Goal: Information Seeking & Learning: Learn about a topic

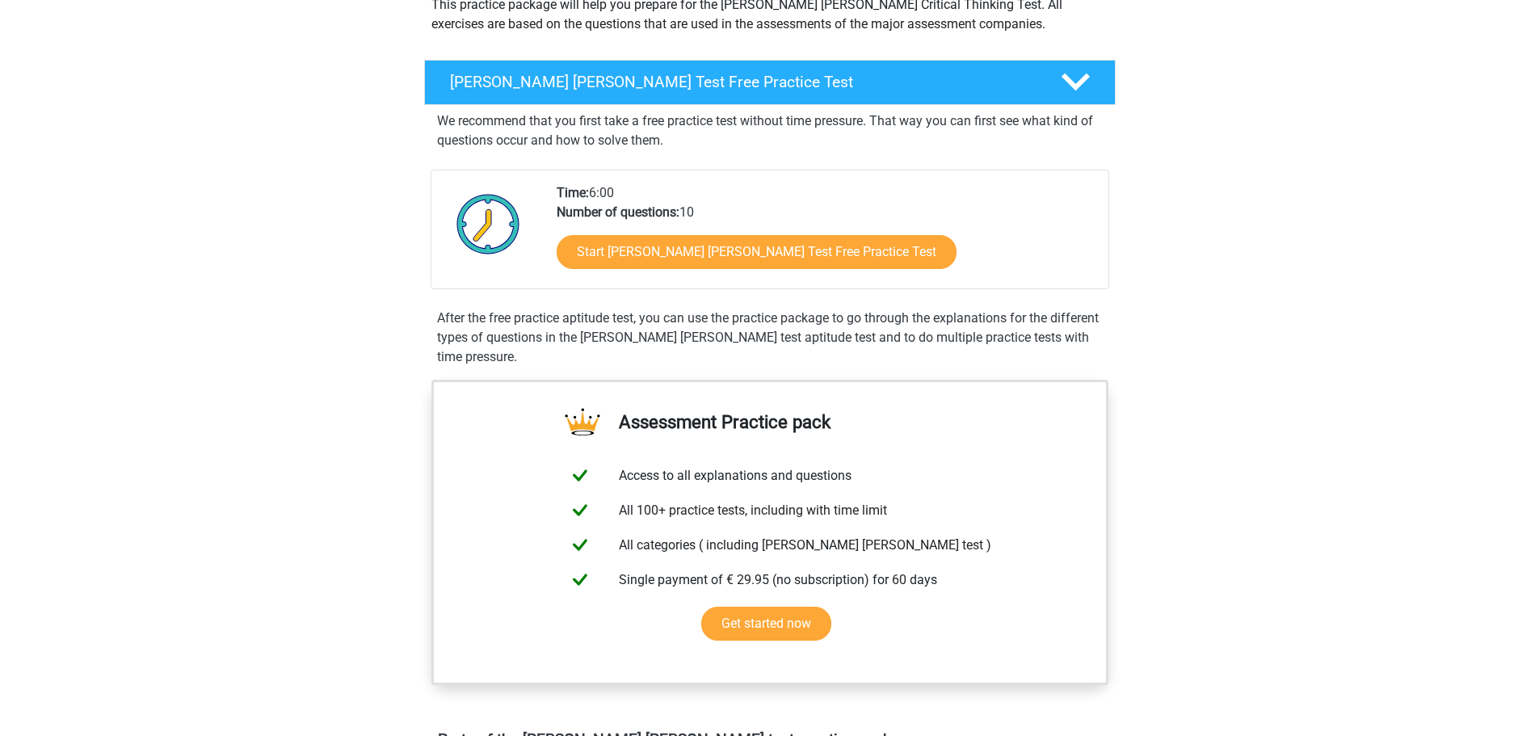
scroll to position [242, 0]
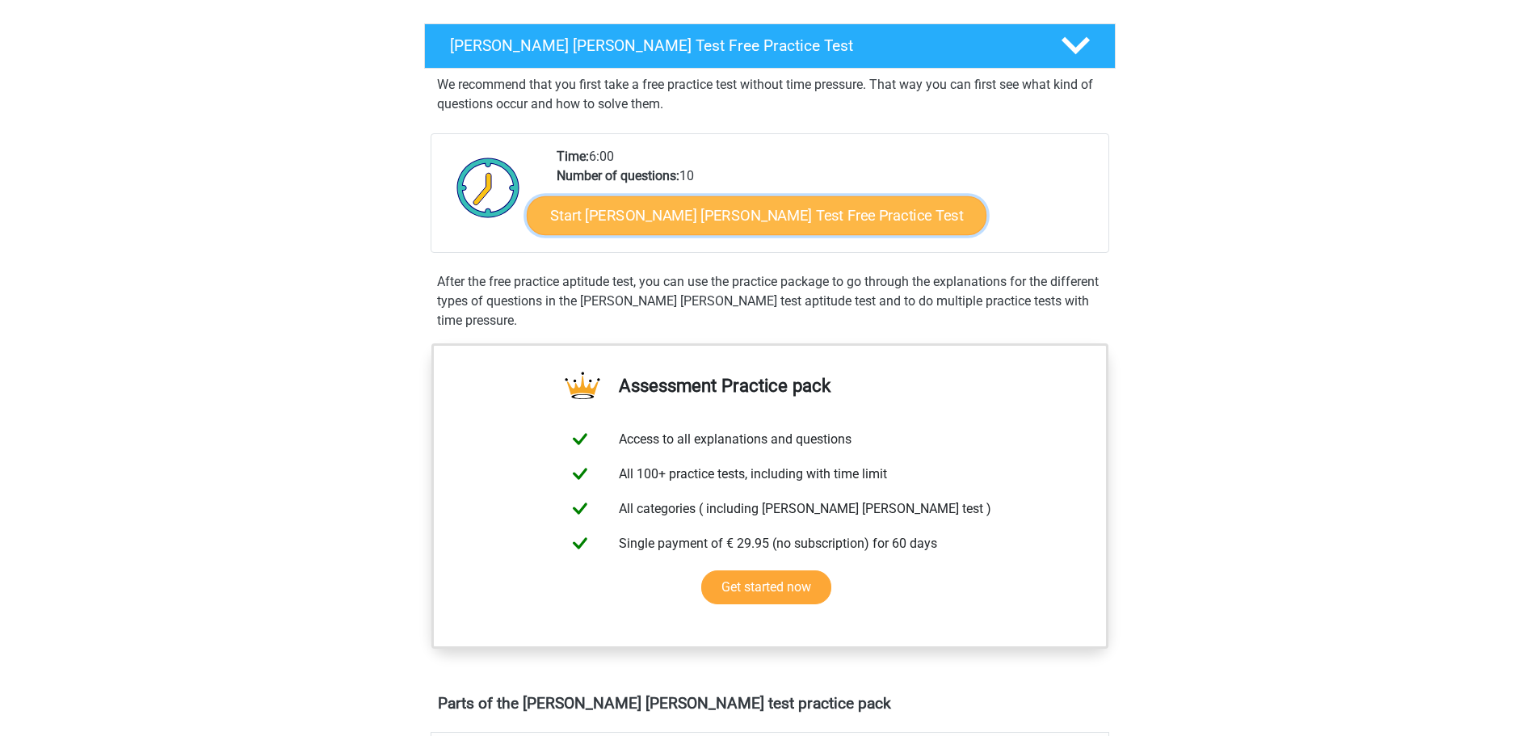
click at [720, 219] on link "Start [PERSON_NAME] [PERSON_NAME] Test Free Practice Test" at bounding box center [757, 215] width 460 height 39
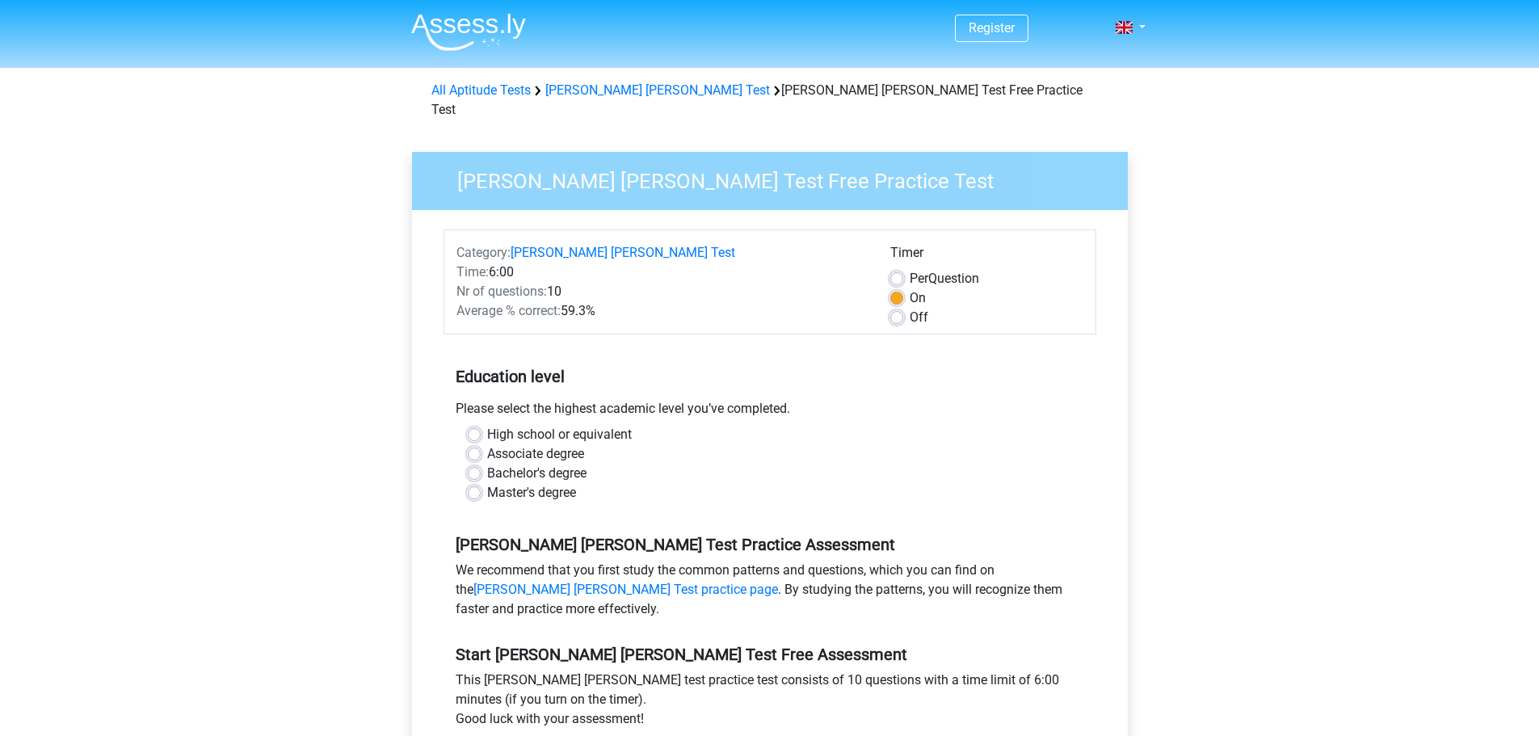
click at [563, 464] on label "Bachelor's degree" at bounding box center [536, 473] width 99 height 19
click at [481, 464] on input "Bachelor's degree" at bounding box center [474, 472] width 13 height 16
radio input "true"
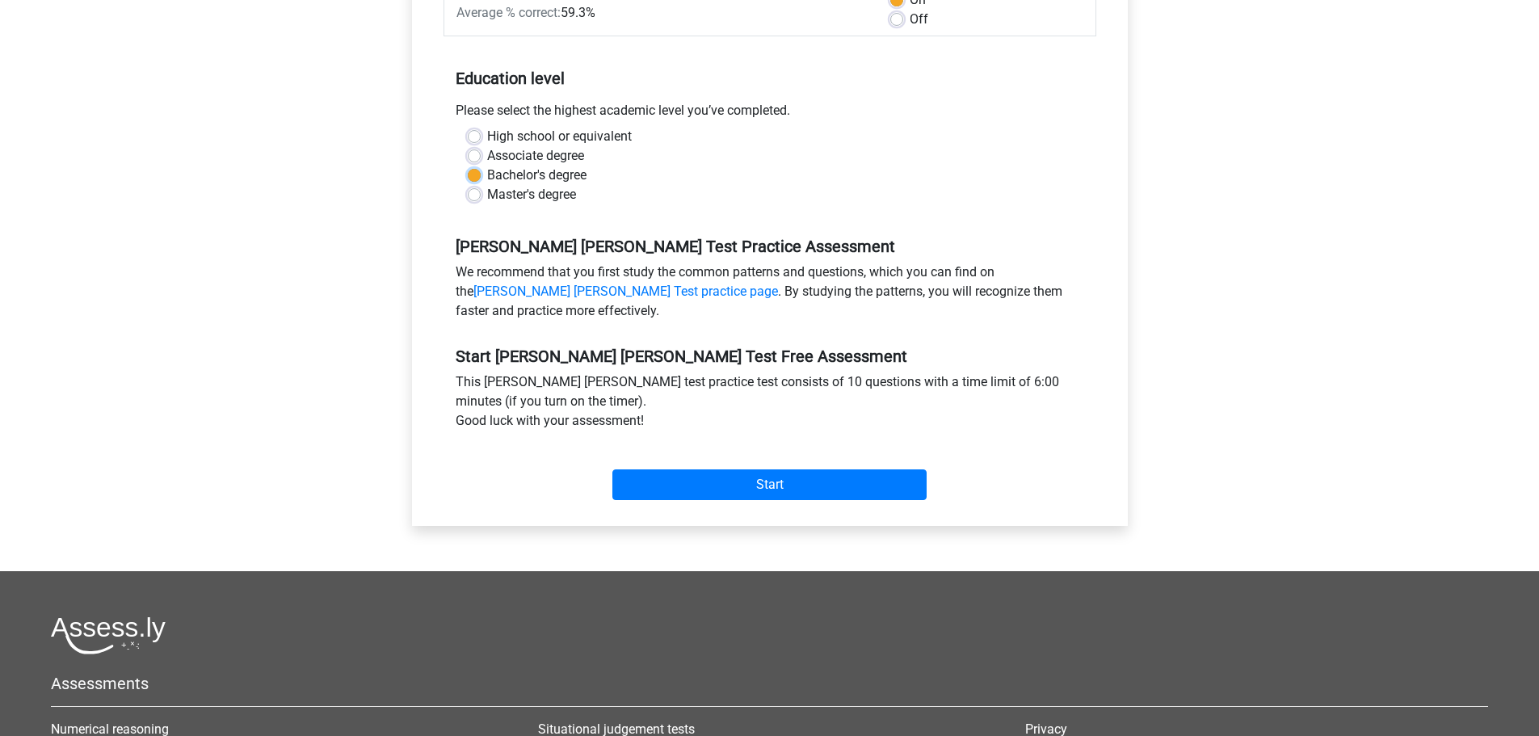
scroll to position [404, 0]
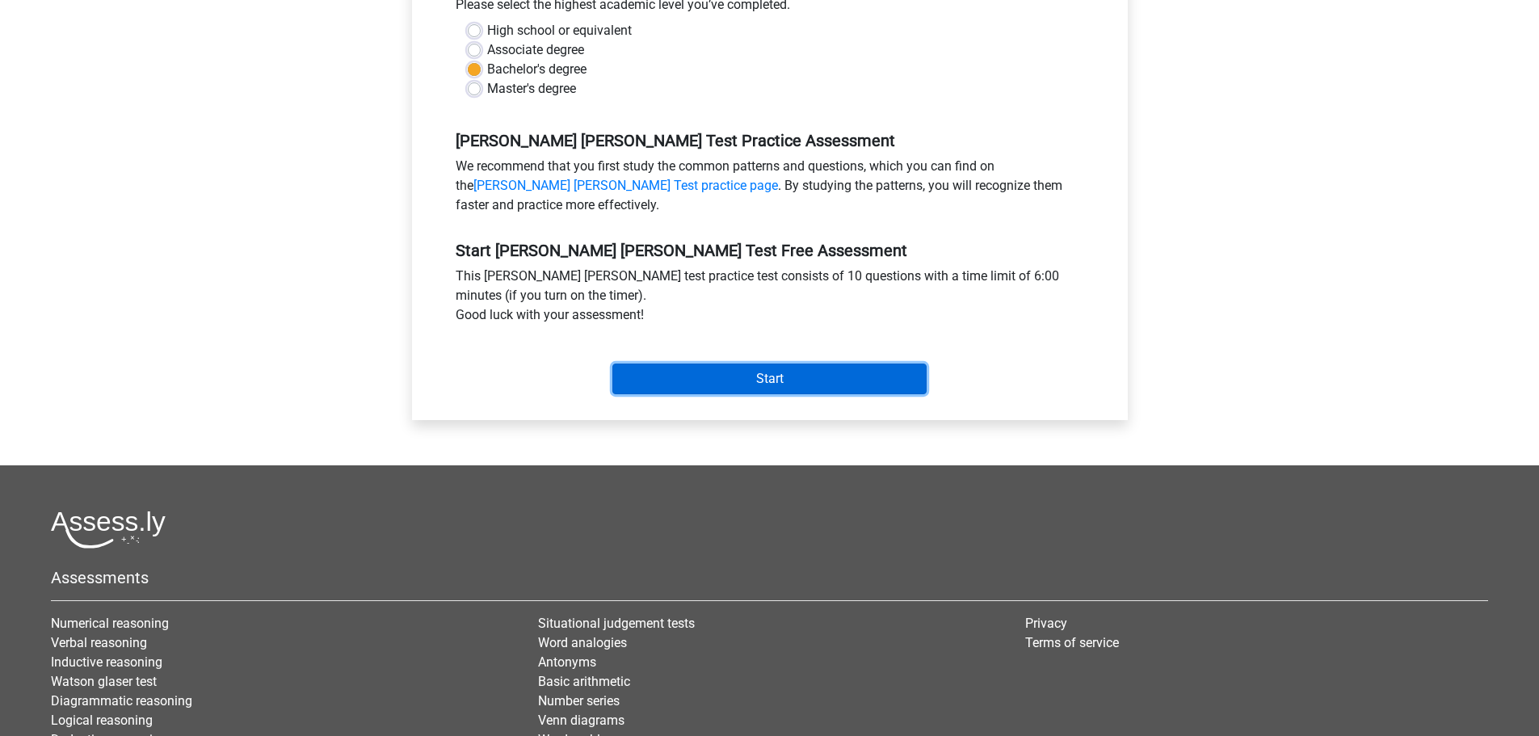
click at [827, 364] on input "Start" at bounding box center [769, 379] width 314 height 31
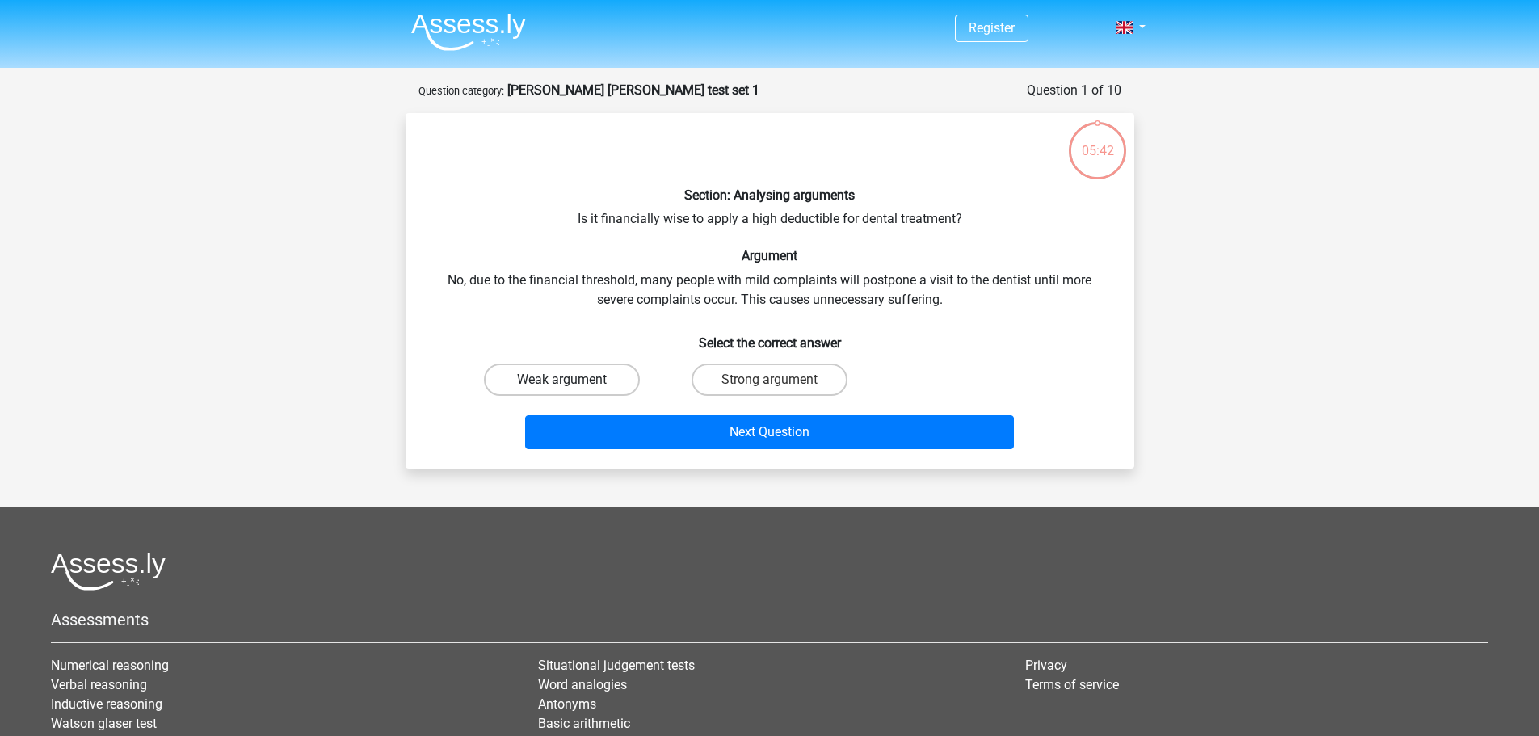
click at [558, 385] on label "Weak argument" at bounding box center [562, 380] width 156 height 32
click at [561, 385] on input "Weak argument" at bounding box center [566, 385] width 11 height 11
radio input "true"
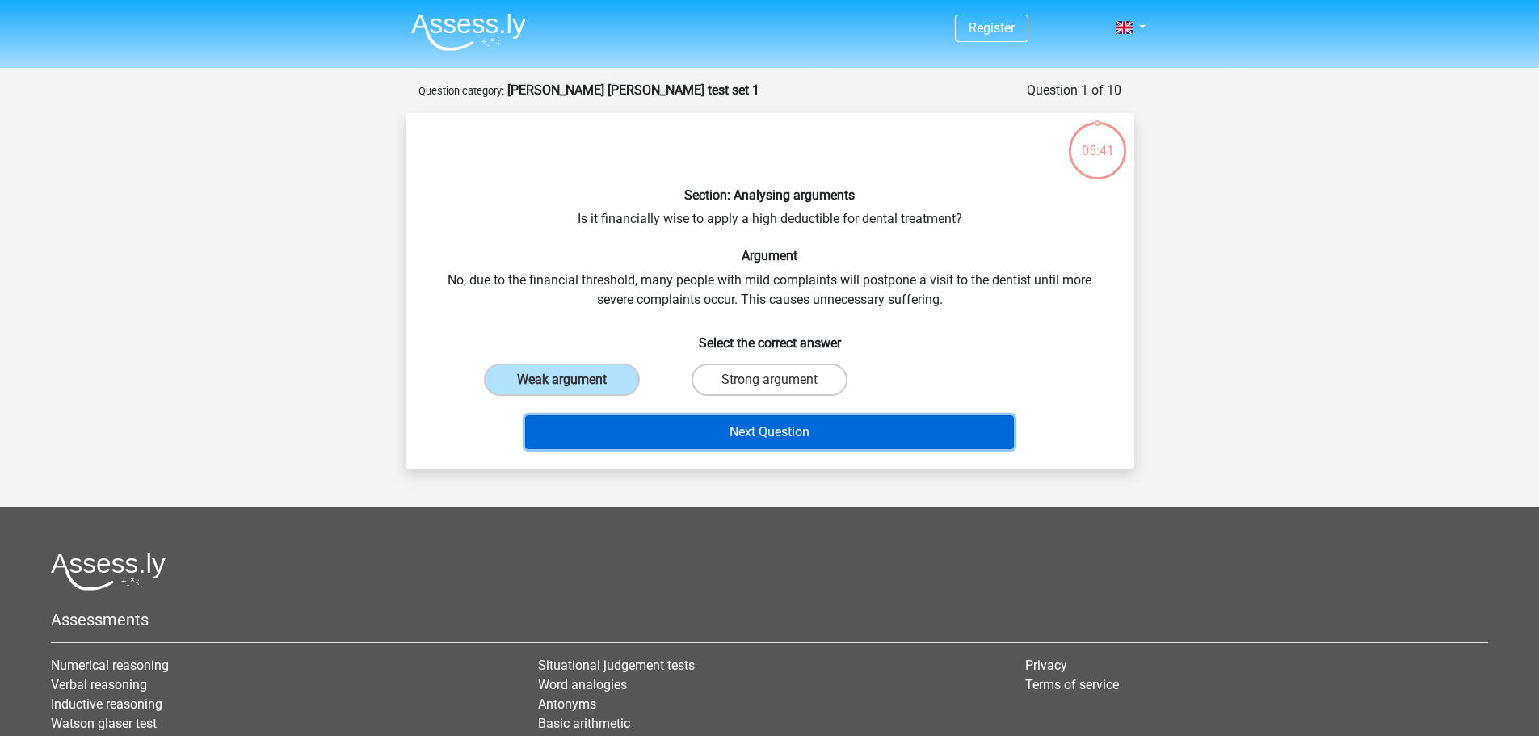
click at [685, 427] on button "Next Question" at bounding box center [769, 432] width 489 height 34
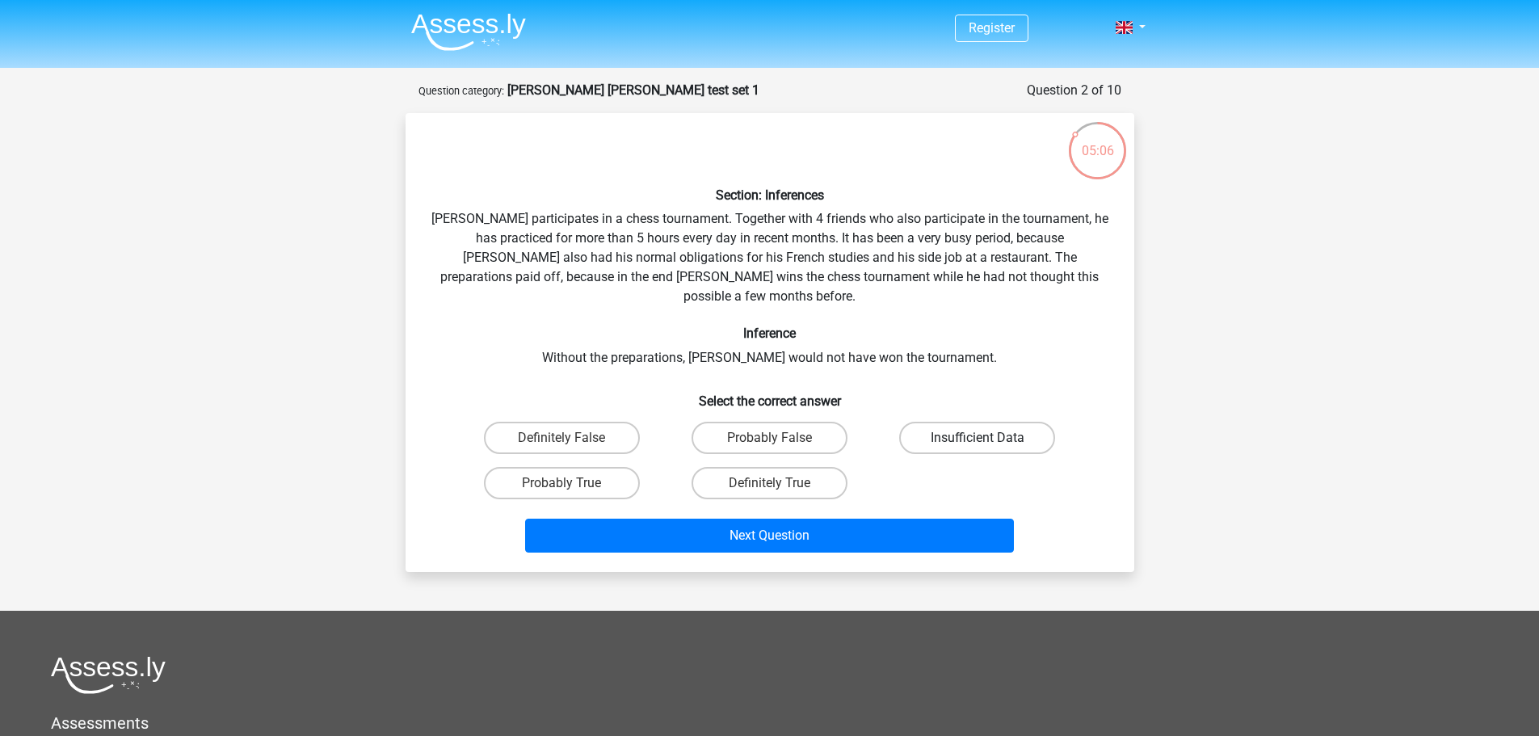
click at [1002, 422] on label "Insufficient Data" at bounding box center [977, 438] width 156 height 32
click at [988, 438] on input "Insufficient Data" at bounding box center [982, 443] width 11 height 11
radio input "true"
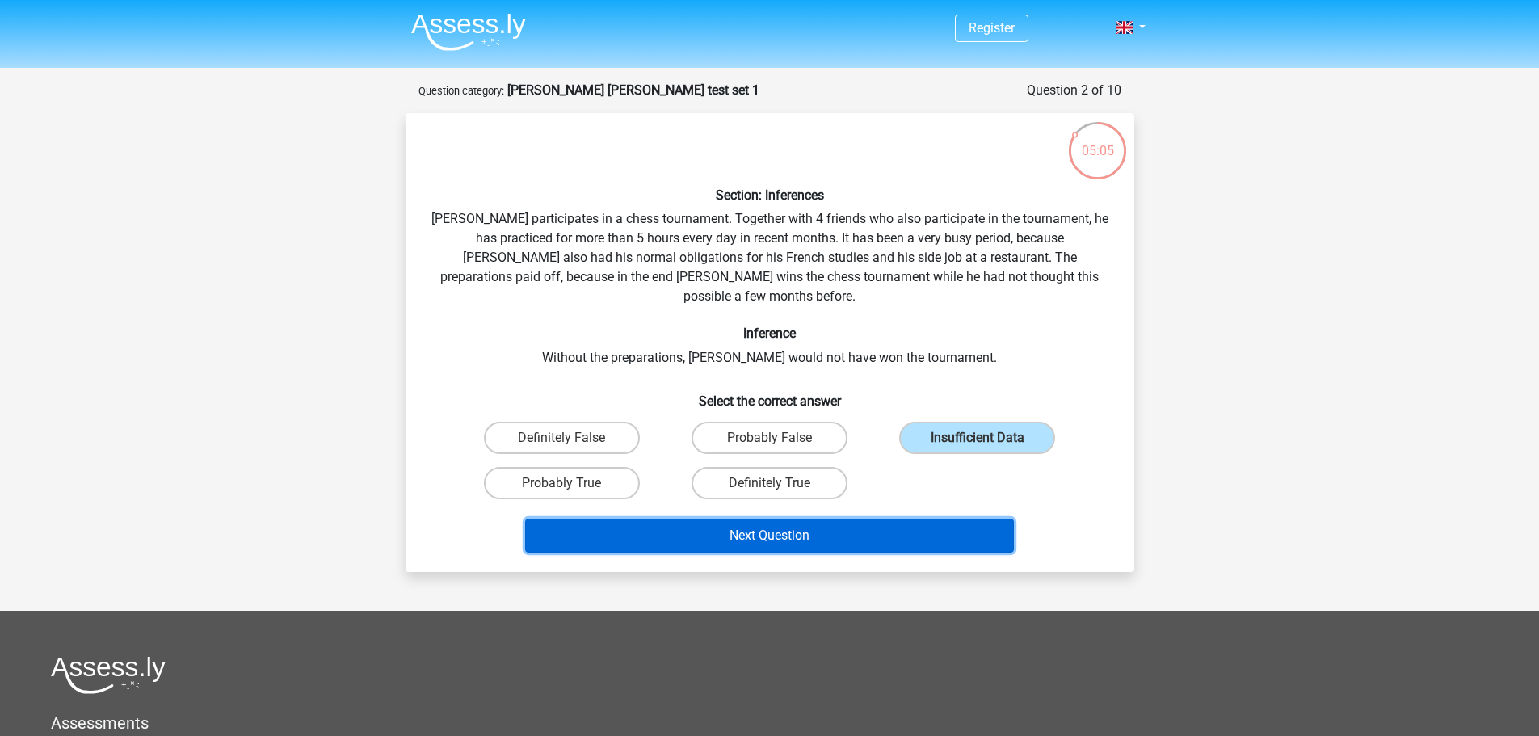
click at [969, 519] on button "Next Question" at bounding box center [769, 536] width 489 height 34
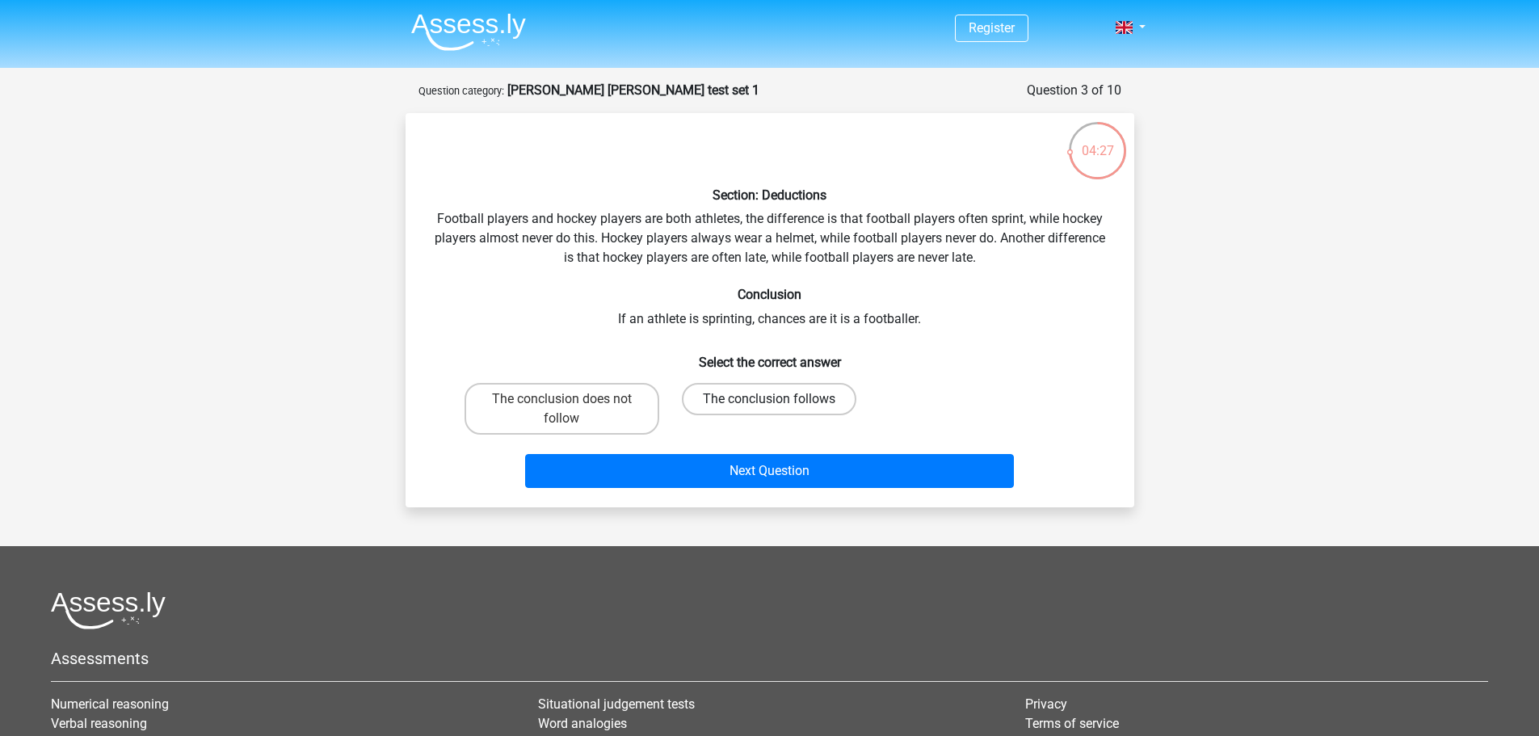
click at [754, 402] on label "The conclusion follows" at bounding box center [769, 399] width 174 height 32
click at [769, 402] on input "The conclusion follows" at bounding box center [774, 404] width 11 height 11
radio input "true"
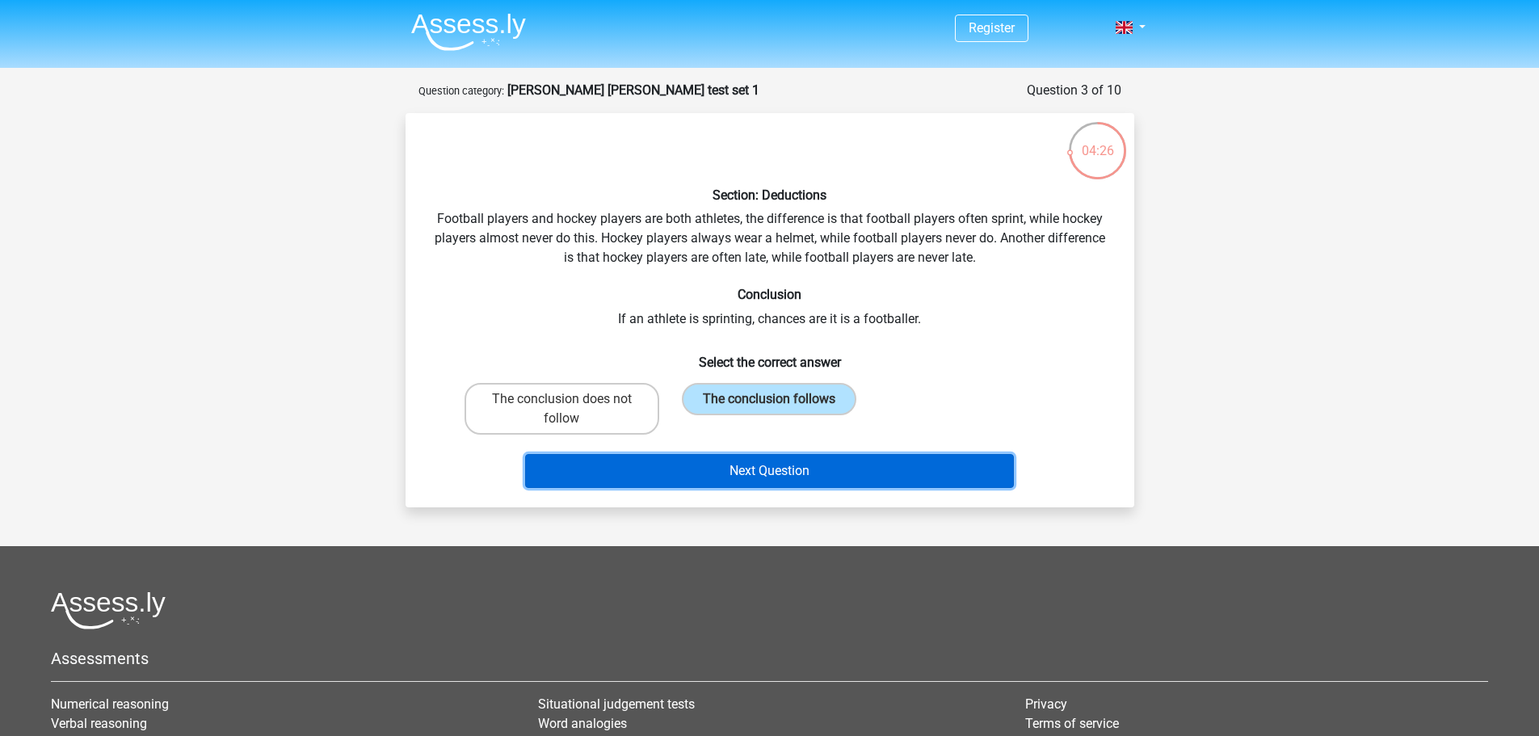
click at [770, 468] on button "Next Question" at bounding box center [769, 471] width 489 height 34
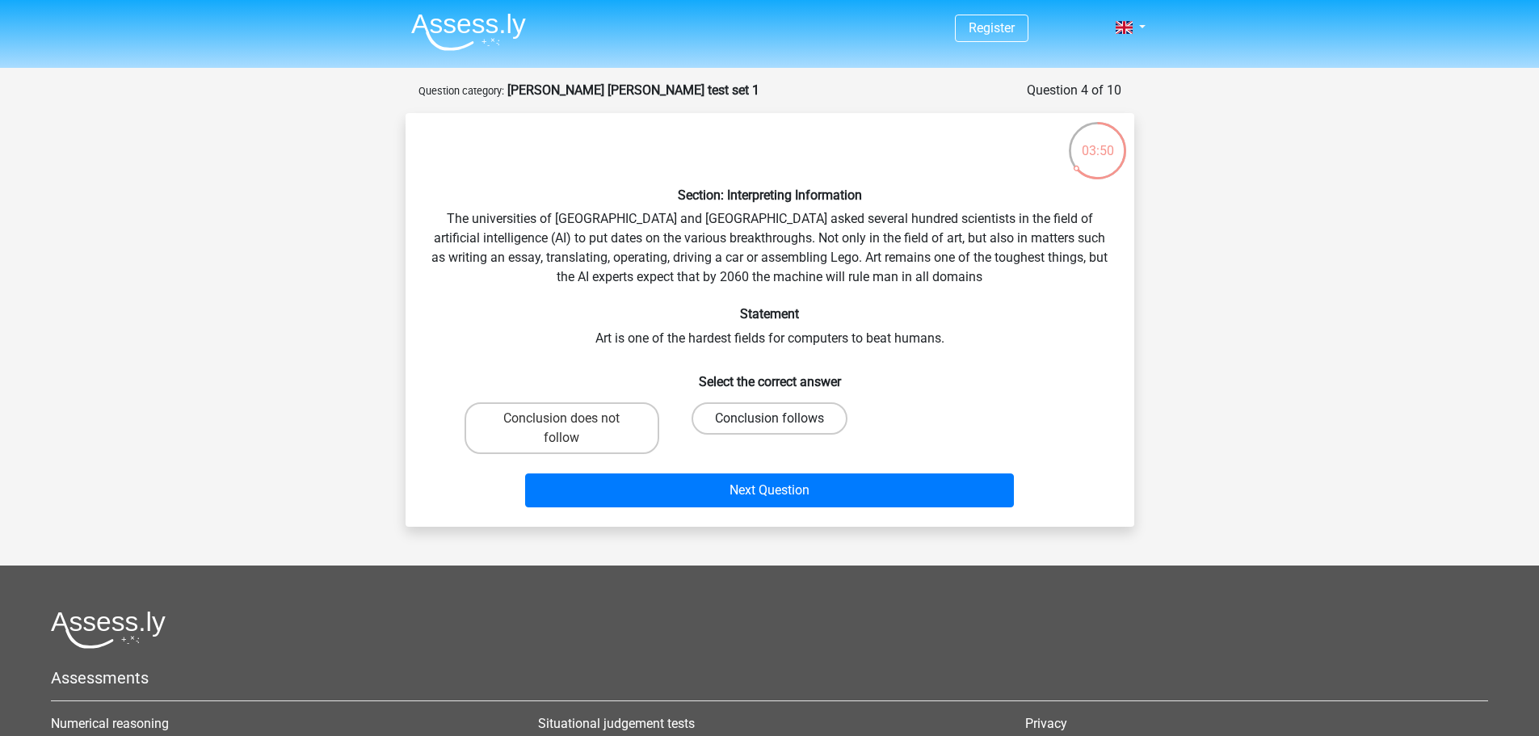
click at [801, 420] on label "Conclusion follows" at bounding box center [769, 418] width 156 height 32
click at [780, 420] on input "Conclusion follows" at bounding box center [774, 423] width 11 height 11
radio input "true"
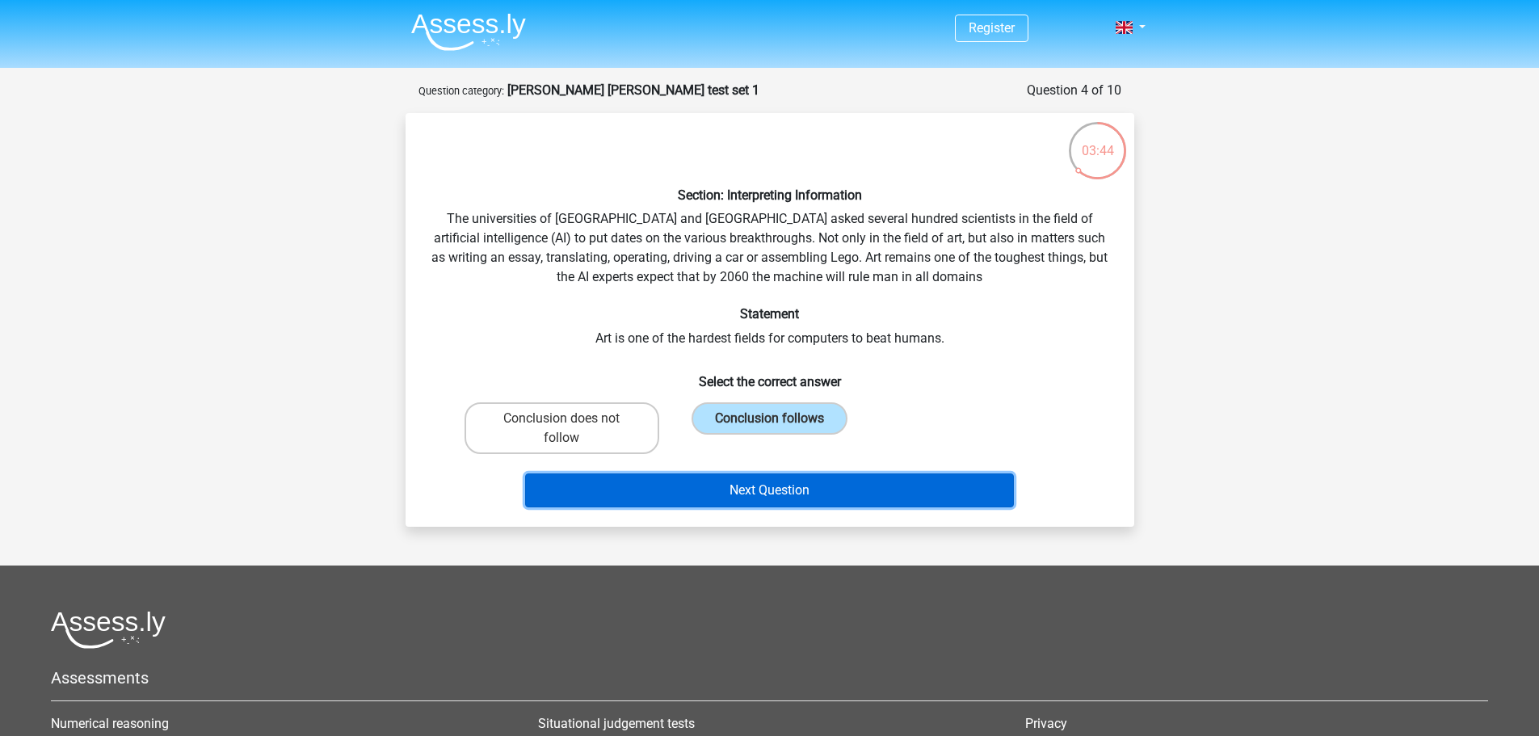
click at [713, 489] on button "Next Question" at bounding box center [769, 490] width 489 height 34
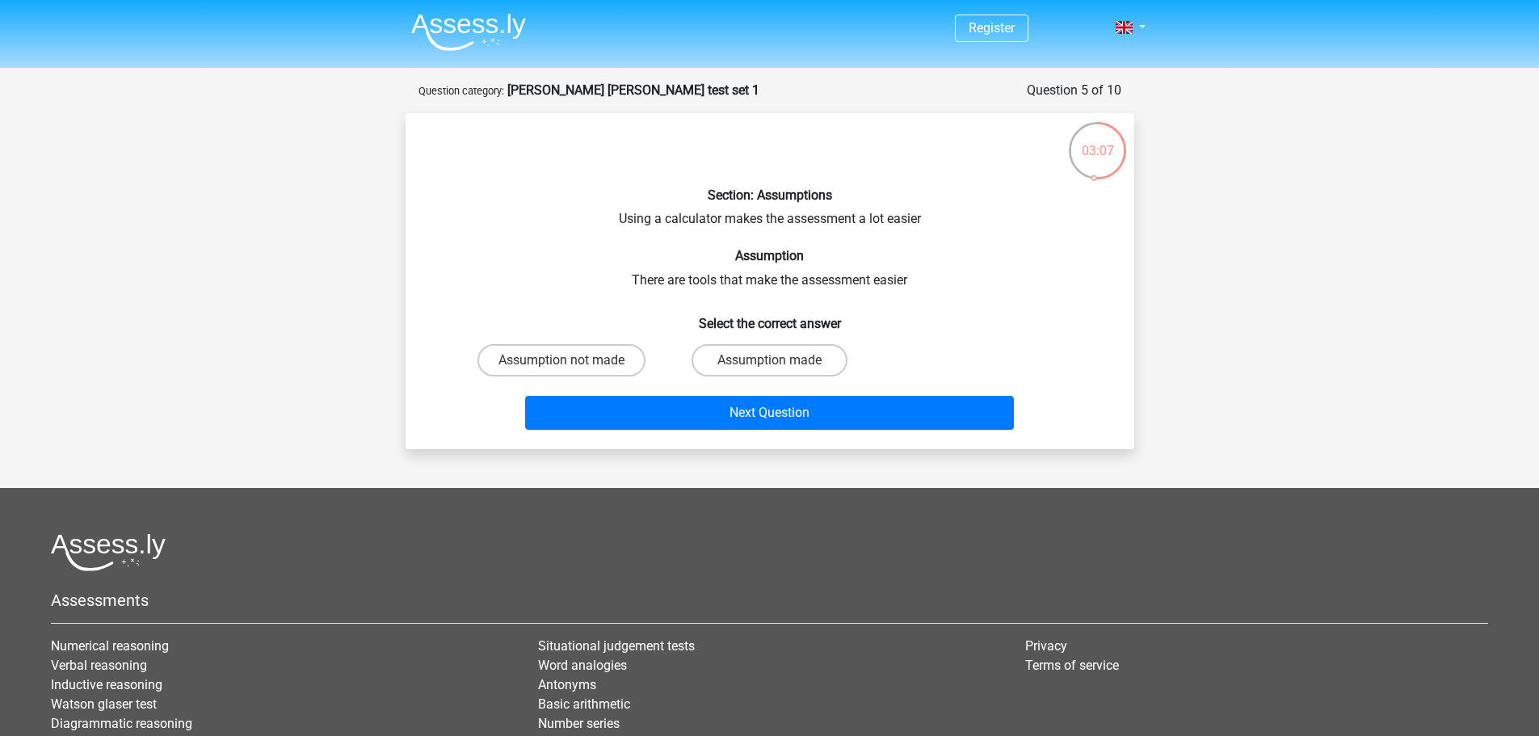
click at [775, 363] on input "Assumption made" at bounding box center [774, 365] width 11 height 11
radio input "true"
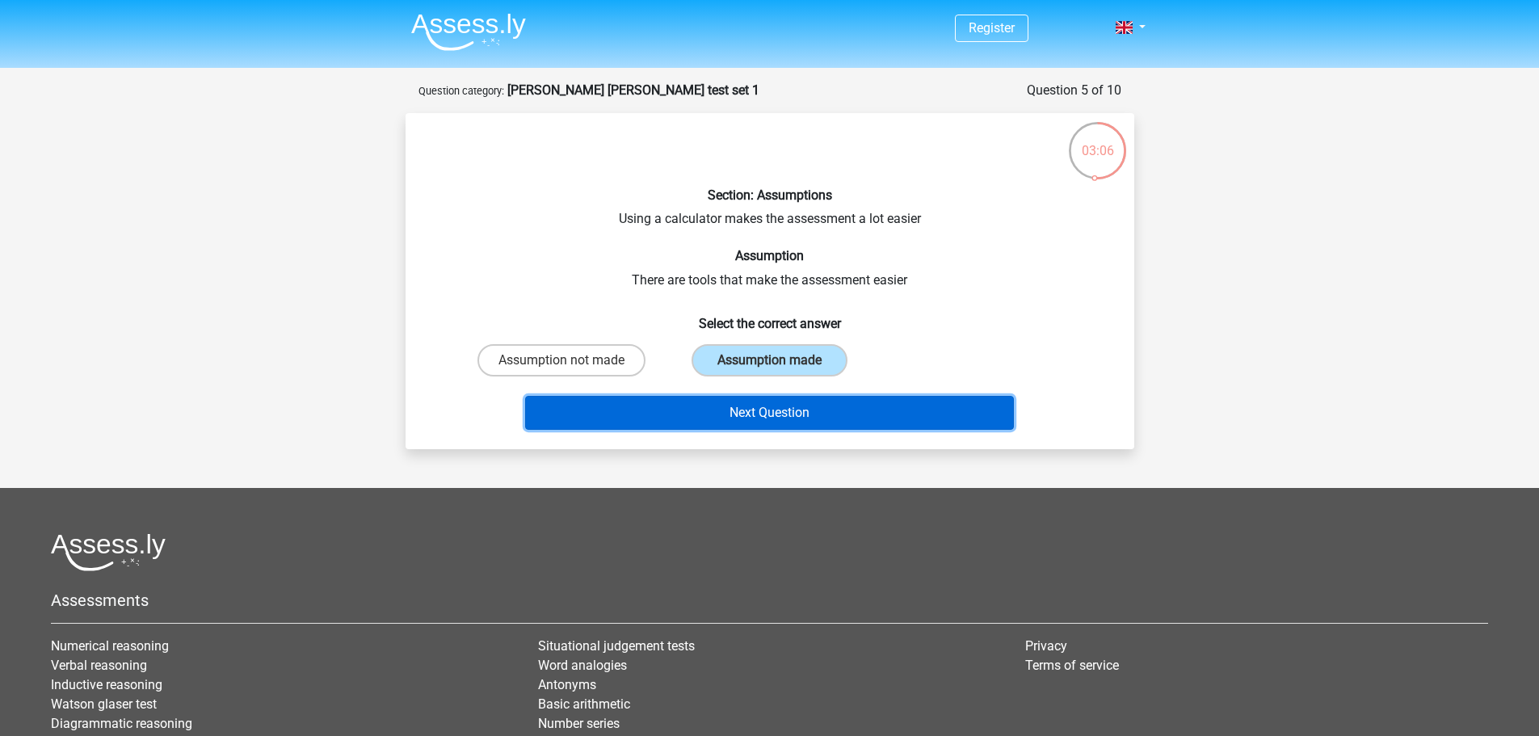
click at [792, 412] on button "Next Question" at bounding box center [769, 413] width 489 height 34
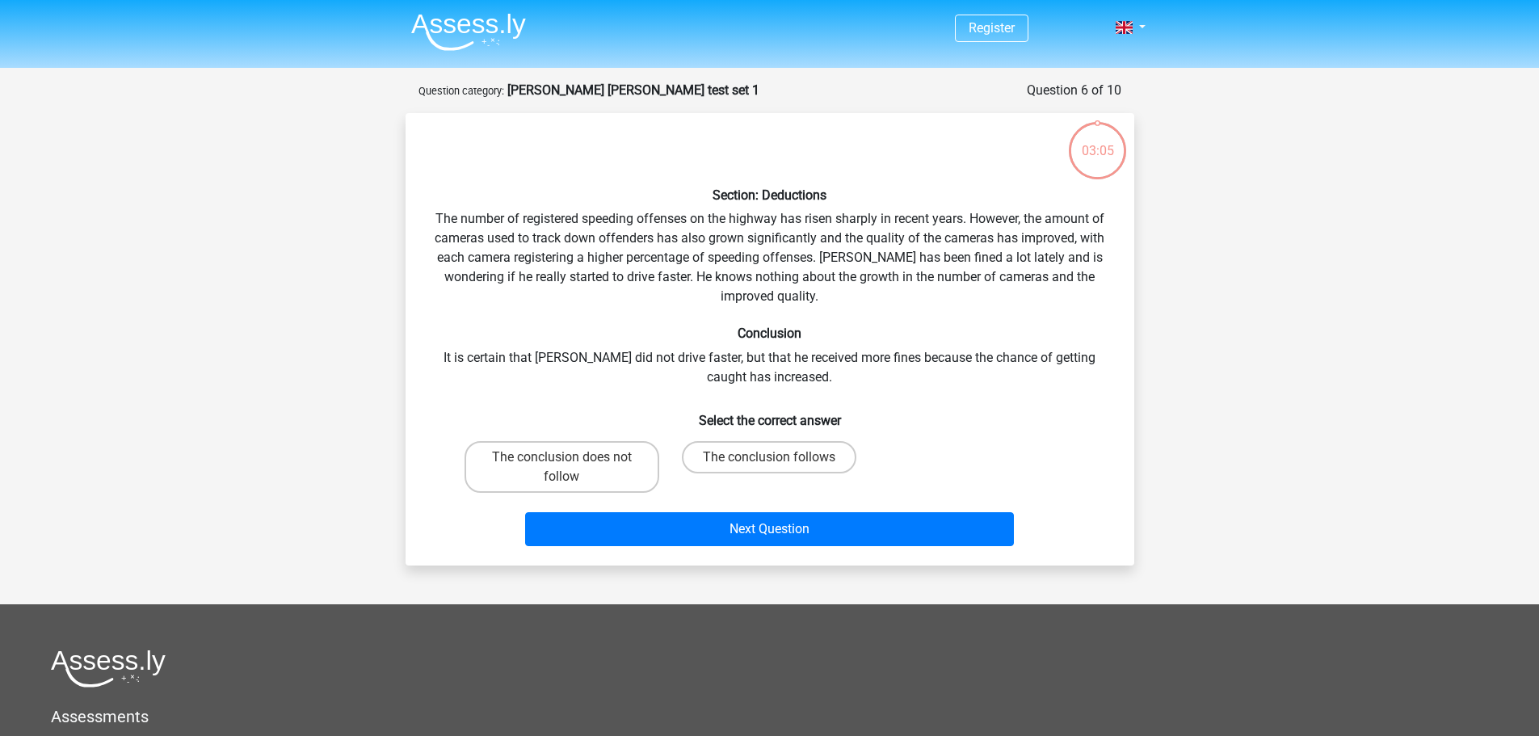
scroll to position [81, 0]
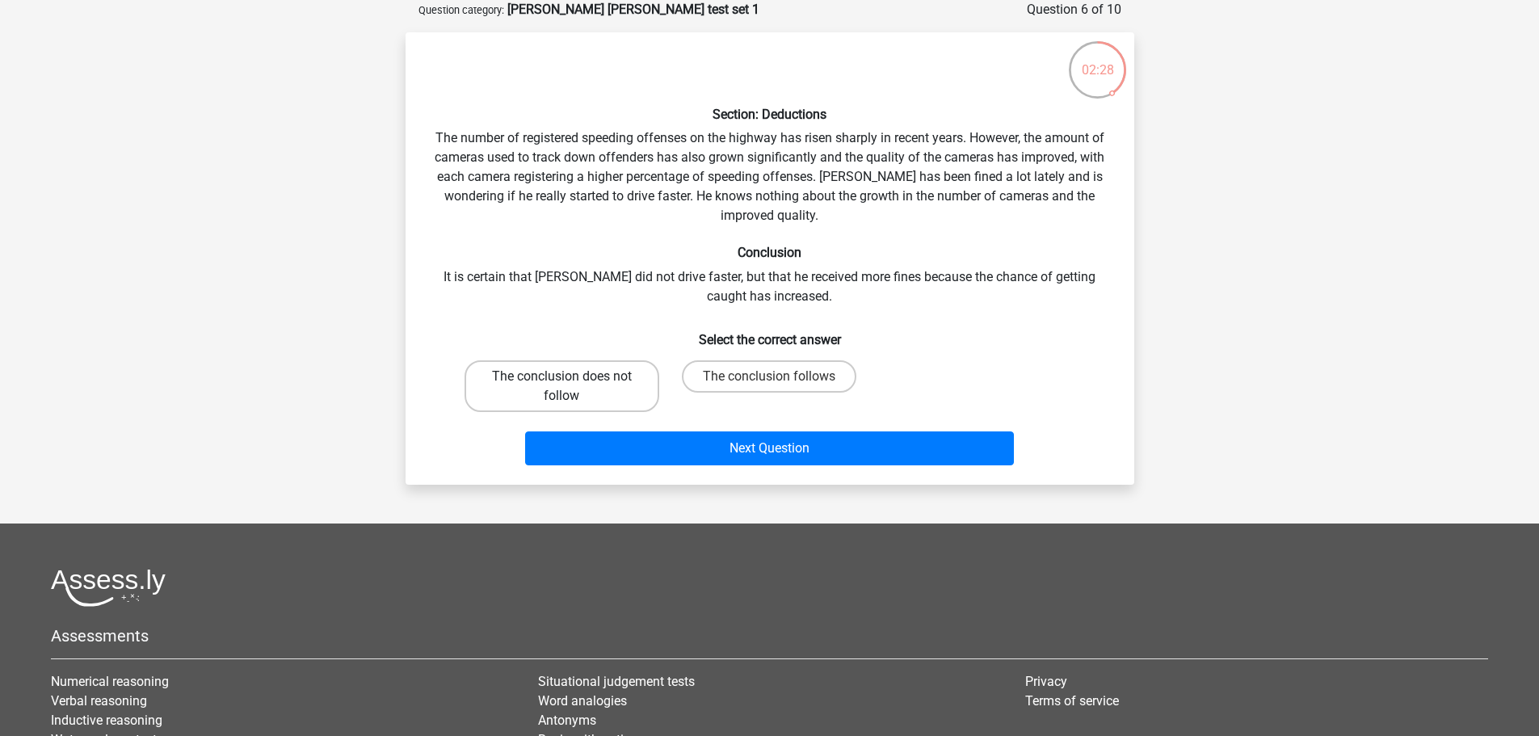
click at [590, 376] on label "The conclusion does not follow" at bounding box center [561, 386] width 195 height 52
click at [572, 376] on input "The conclusion does not follow" at bounding box center [566, 381] width 11 height 11
radio input "true"
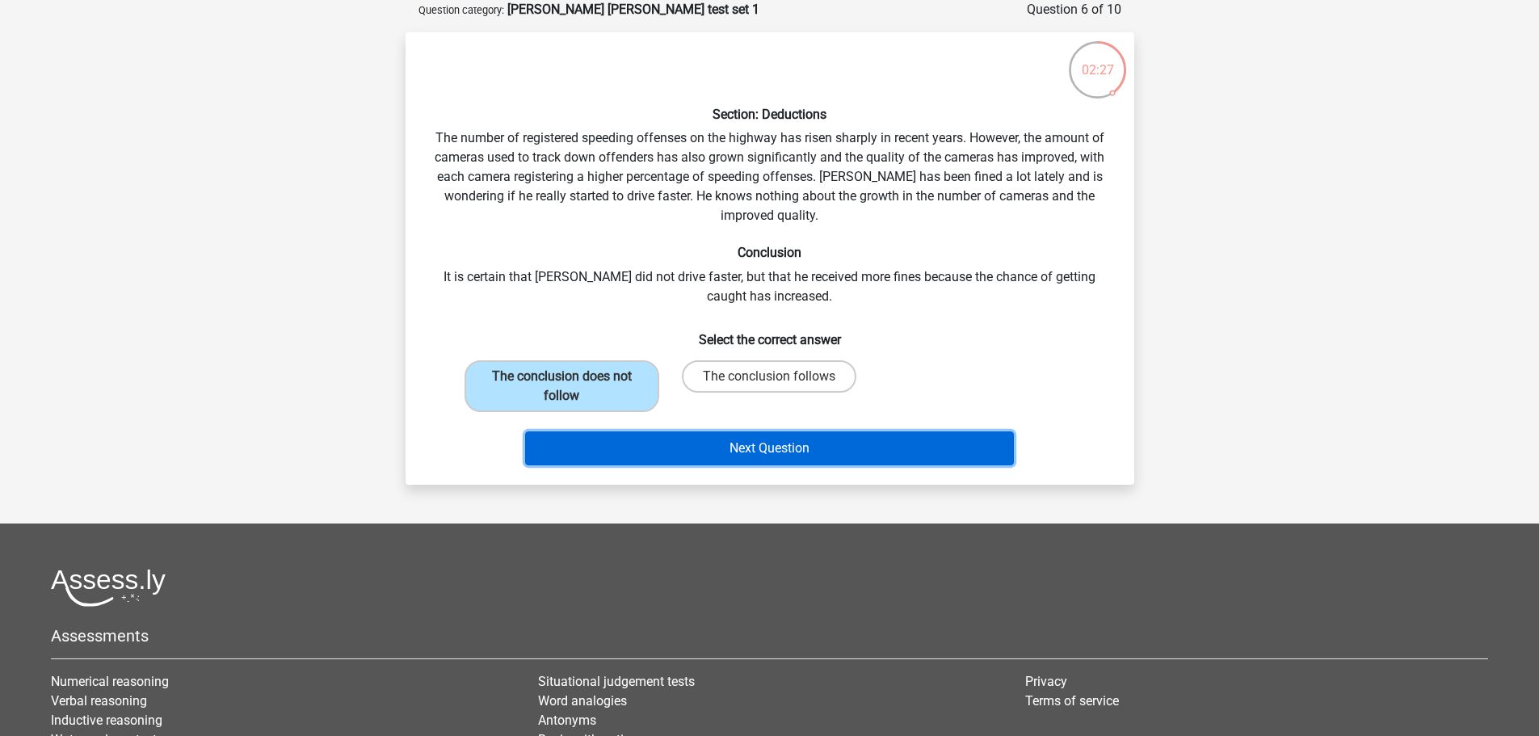
click at [743, 437] on button "Next Question" at bounding box center [769, 448] width 489 height 34
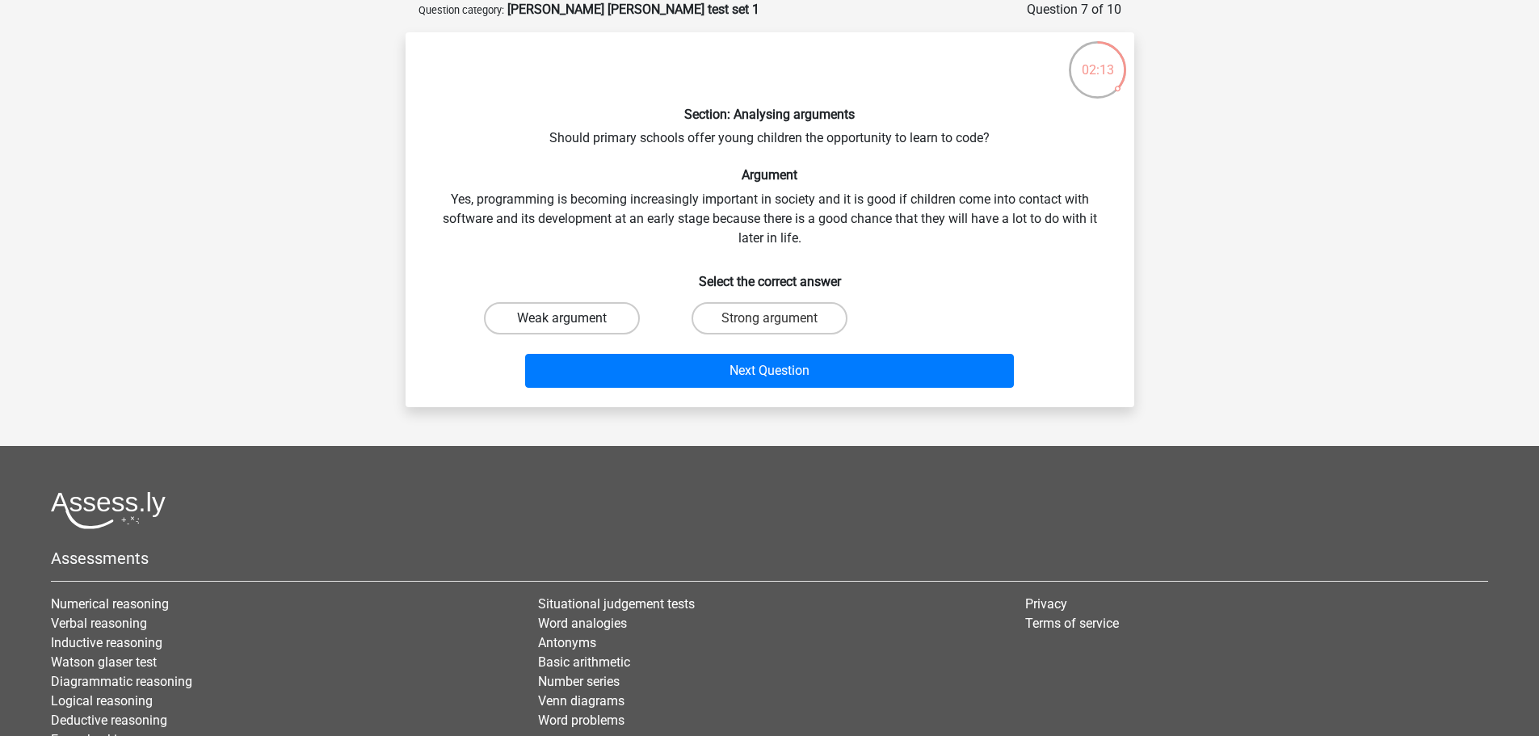
click at [590, 314] on label "Weak argument" at bounding box center [562, 318] width 156 height 32
click at [572, 318] on input "Weak argument" at bounding box center [566, 323] width 11 height 11
radio input "true"
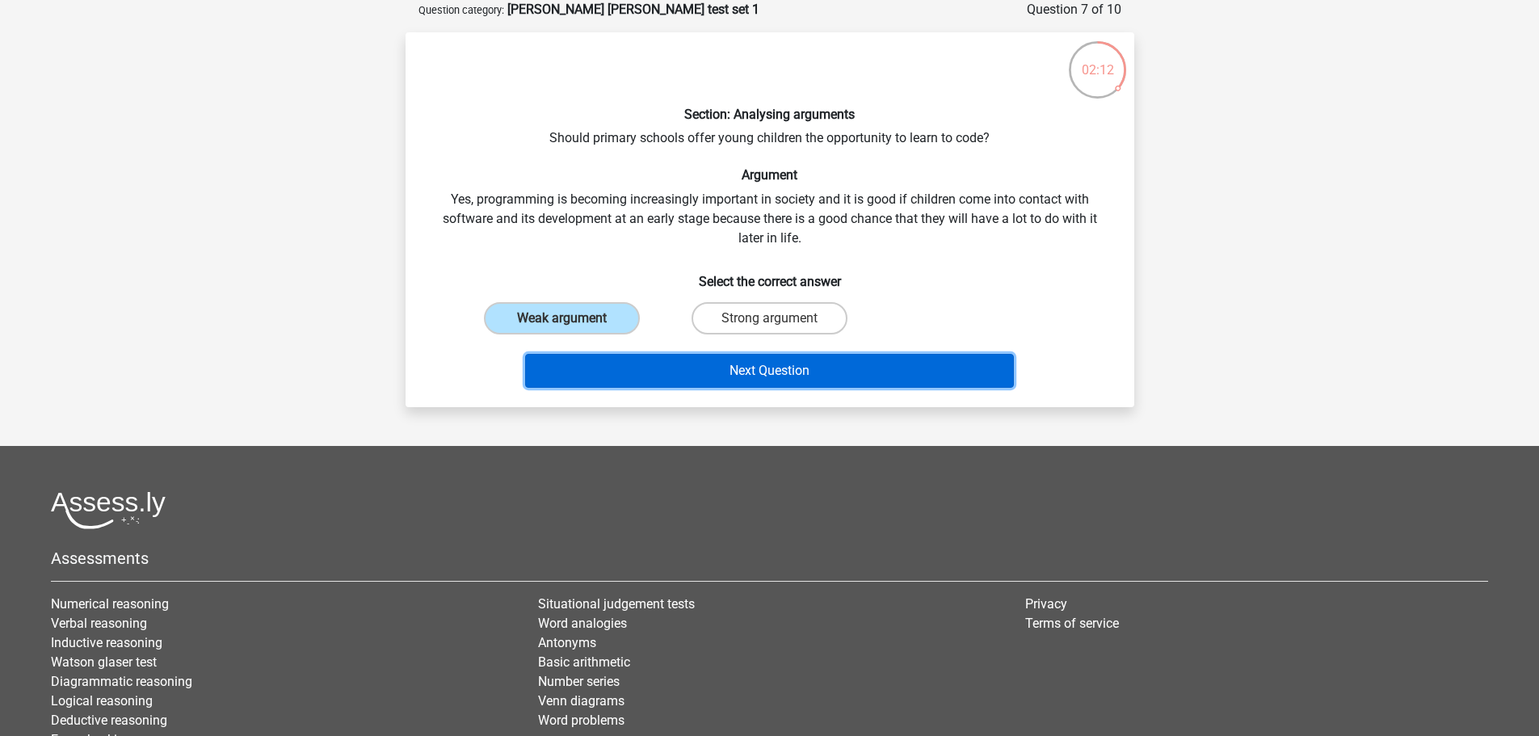
click at [713, 368] on button "Next Question" at bounding box center [769, 371] width 489 height 34
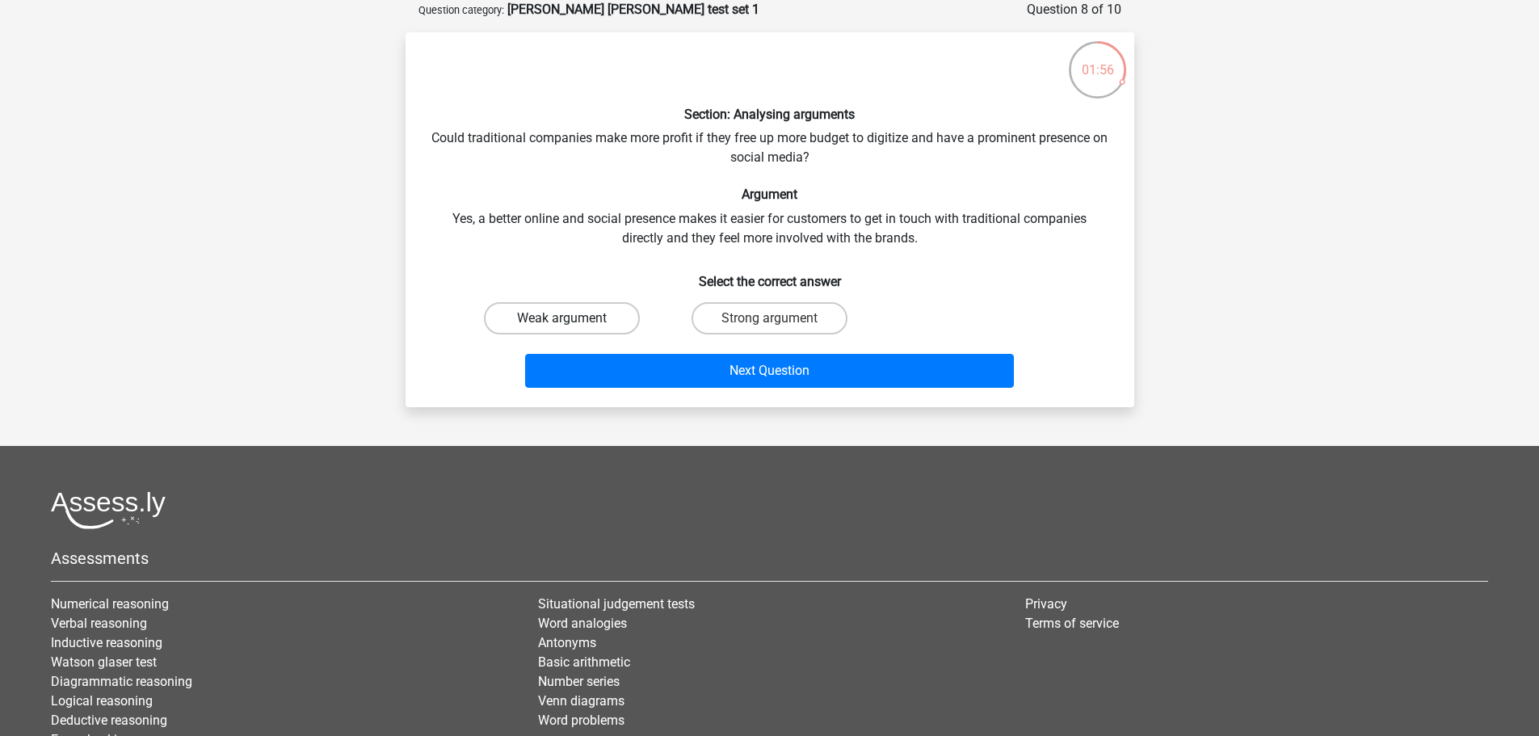
click at [613, 314] on label "Weak argument" at bounding box center [562, 318] width 156 height 32
click at [572, 318] on input "Weak argument" at bounding box center [566, 323] width 11 height 11
radio input "true"
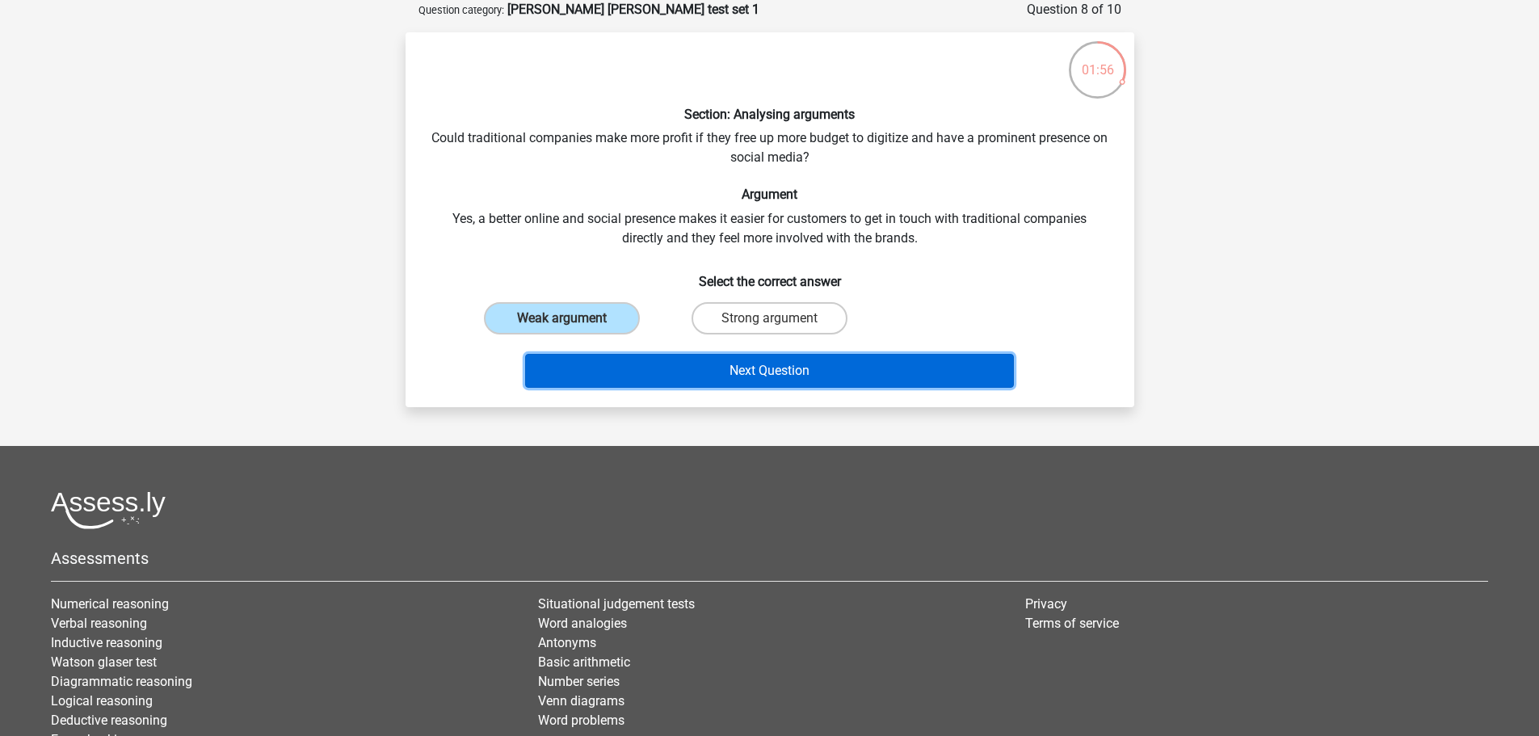
click at [725, 369] on button "Next Question" at bounding box center [769, 371] width 489 height 34
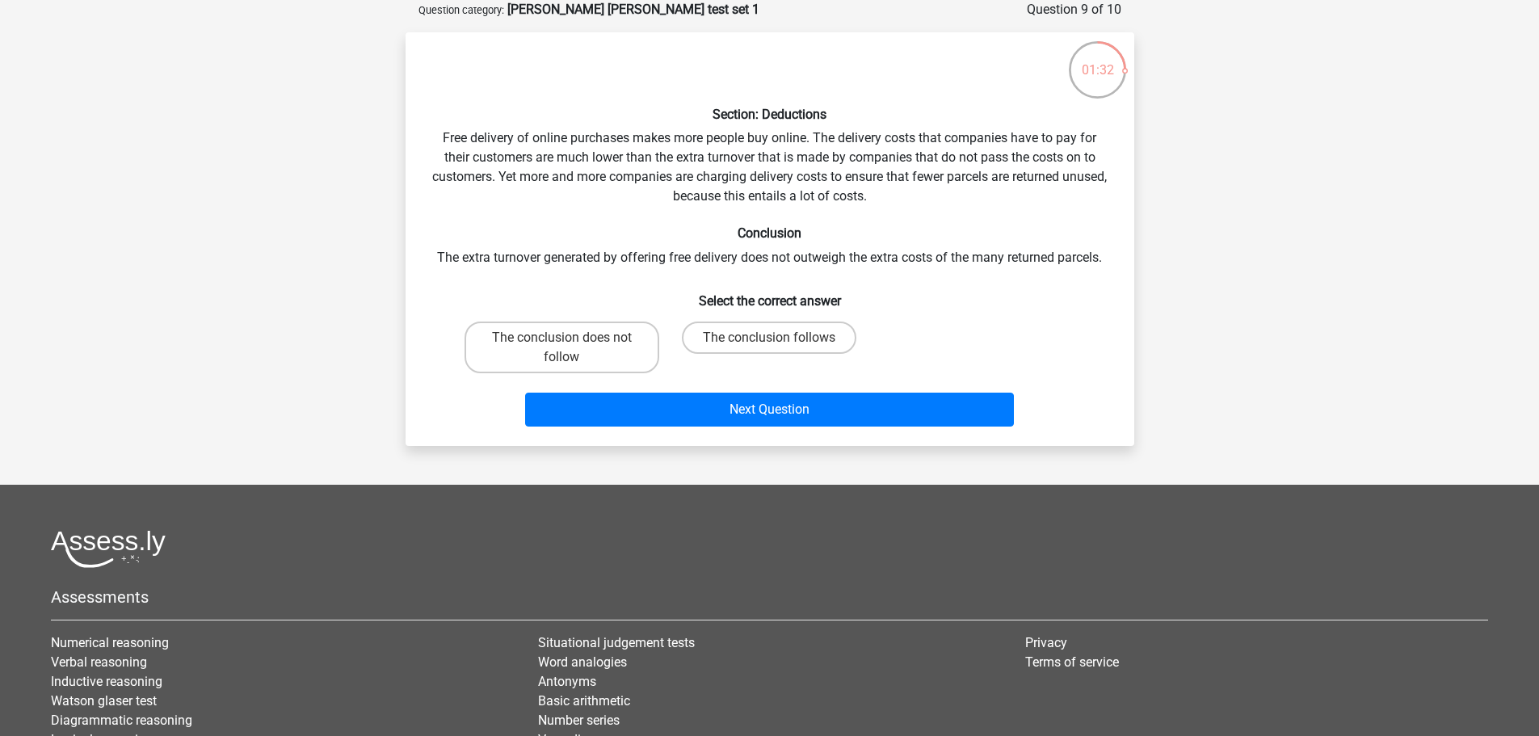
click at [569, 343] on input "The conclusion does not follow" at bounding box center [566, 343] width 11 height 11
radio input "true"
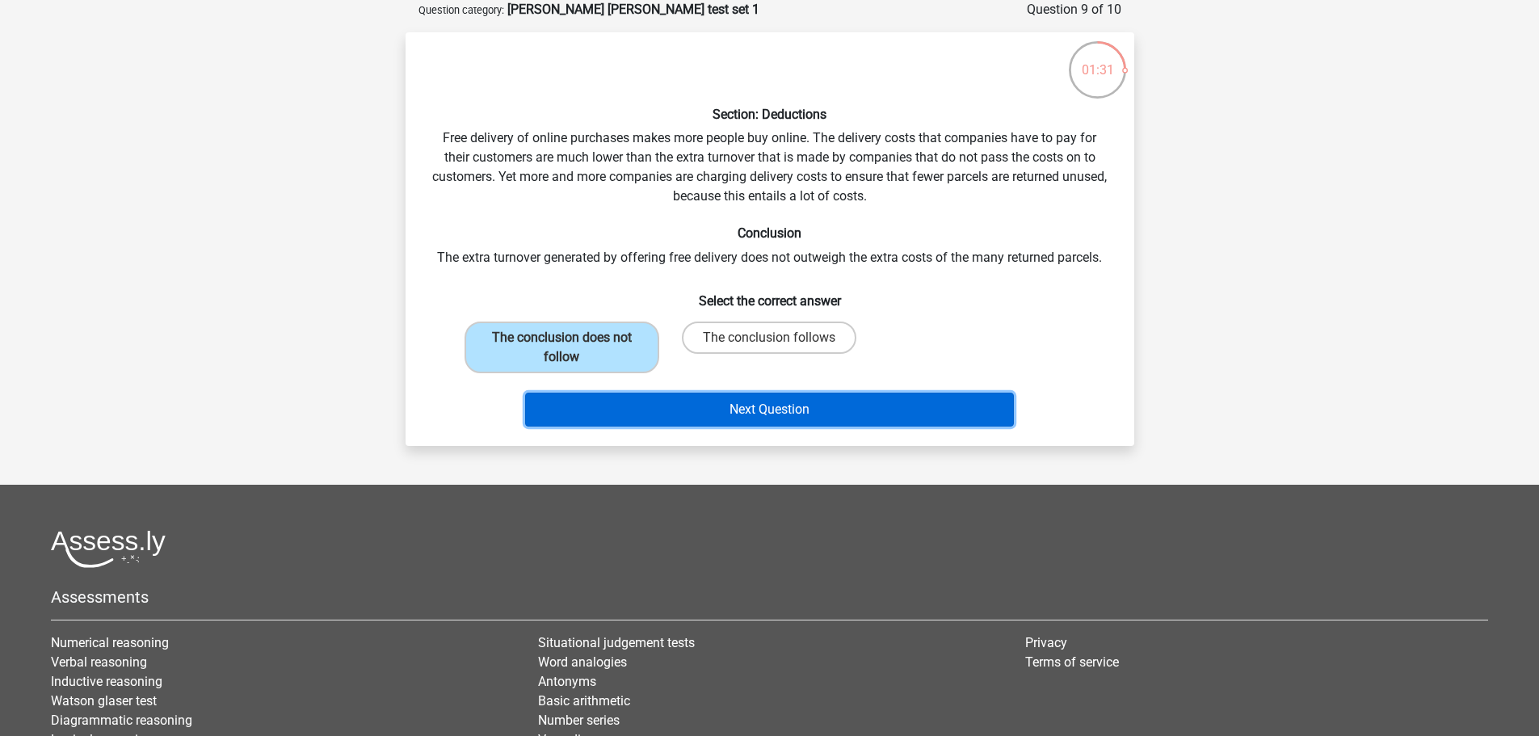
click at [782, 409] on button "Next Question" at bounding box center [769, 410] width 489 height 34
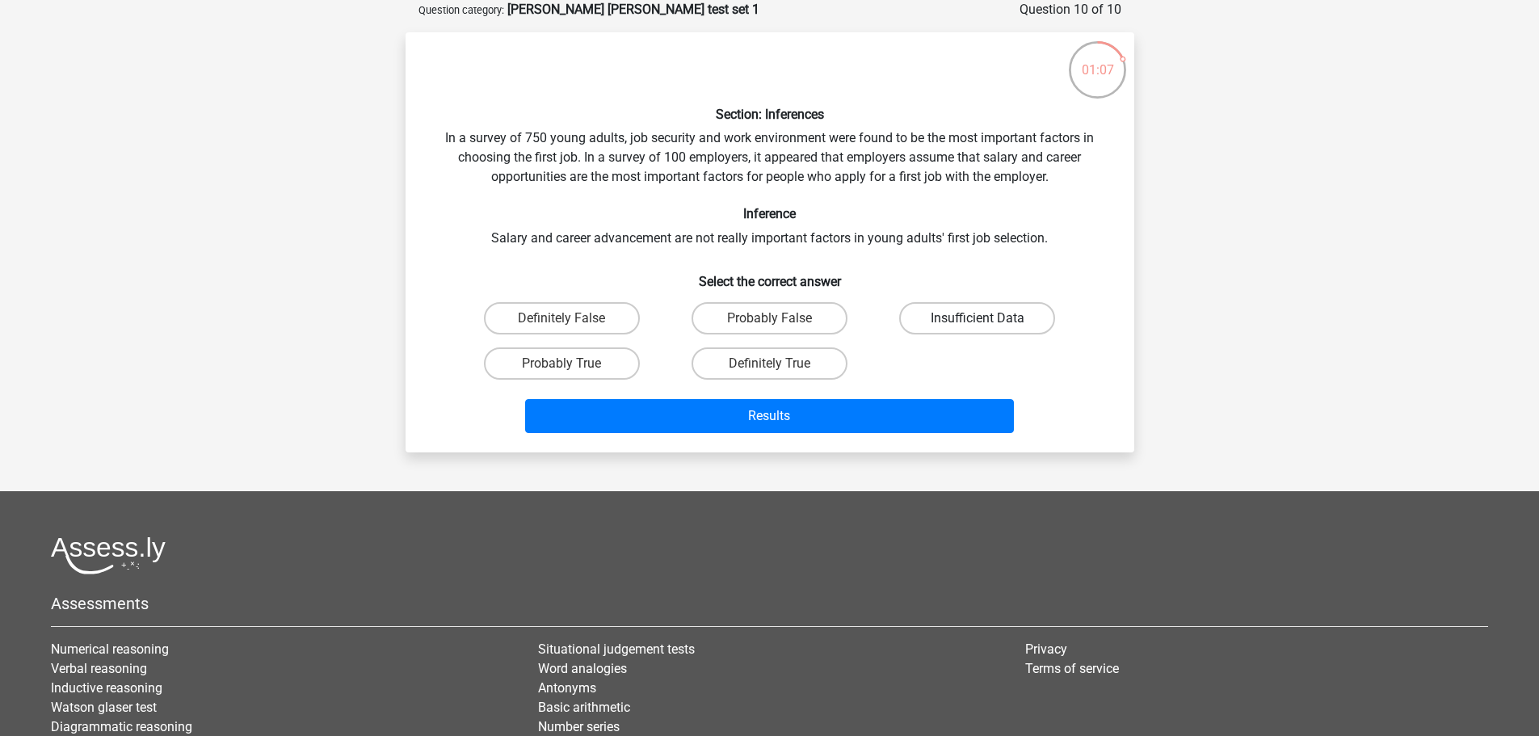
click at [976, 314] on label "Insufficient Data" at bounding box center [977, 318] width 156 height 32
click at [977, 318] on input "Insufficient Data" at bounding box center [982, 323] width 11 height 11
radio input "true"
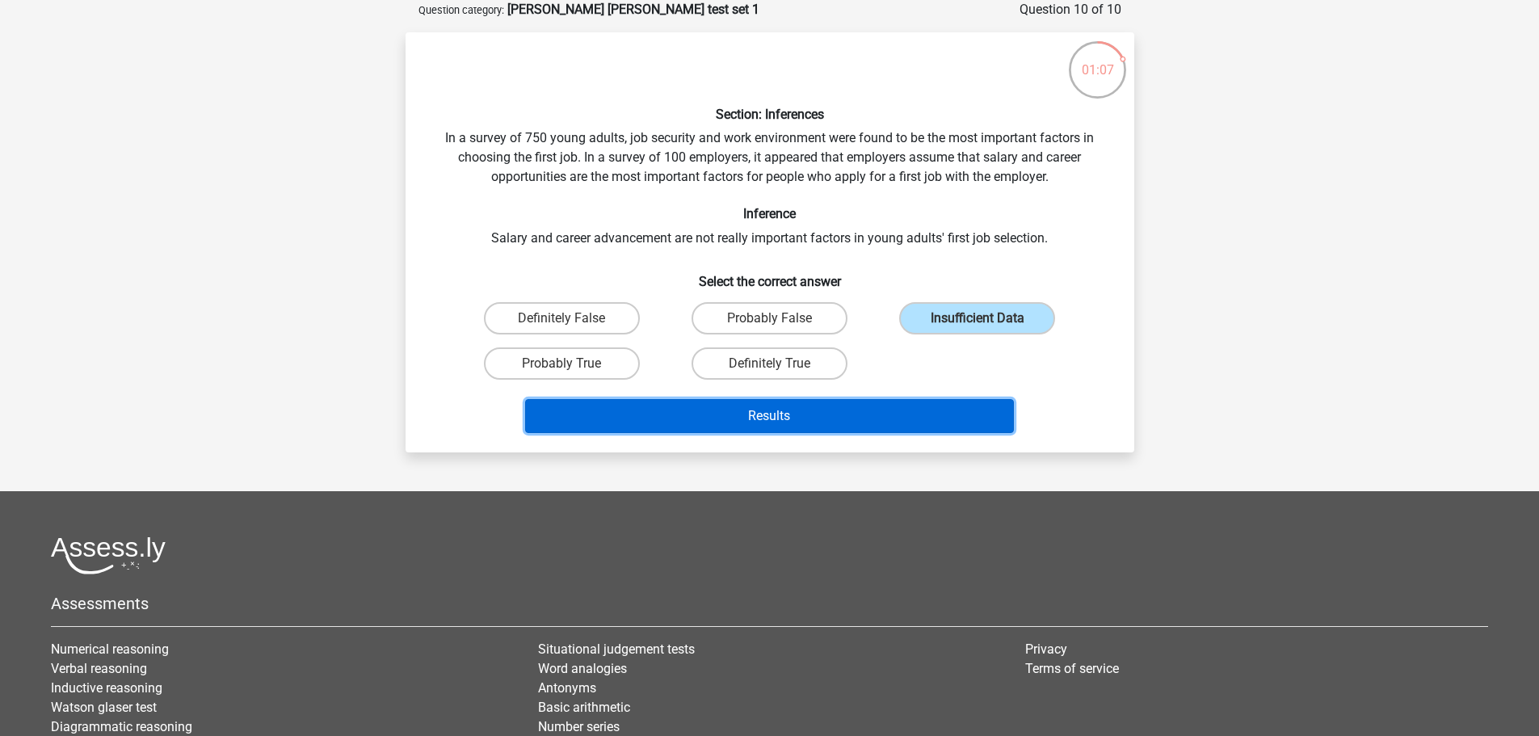
click at [950, 417] on button "Results" at bounding box center [769, 416] width 489 height 34
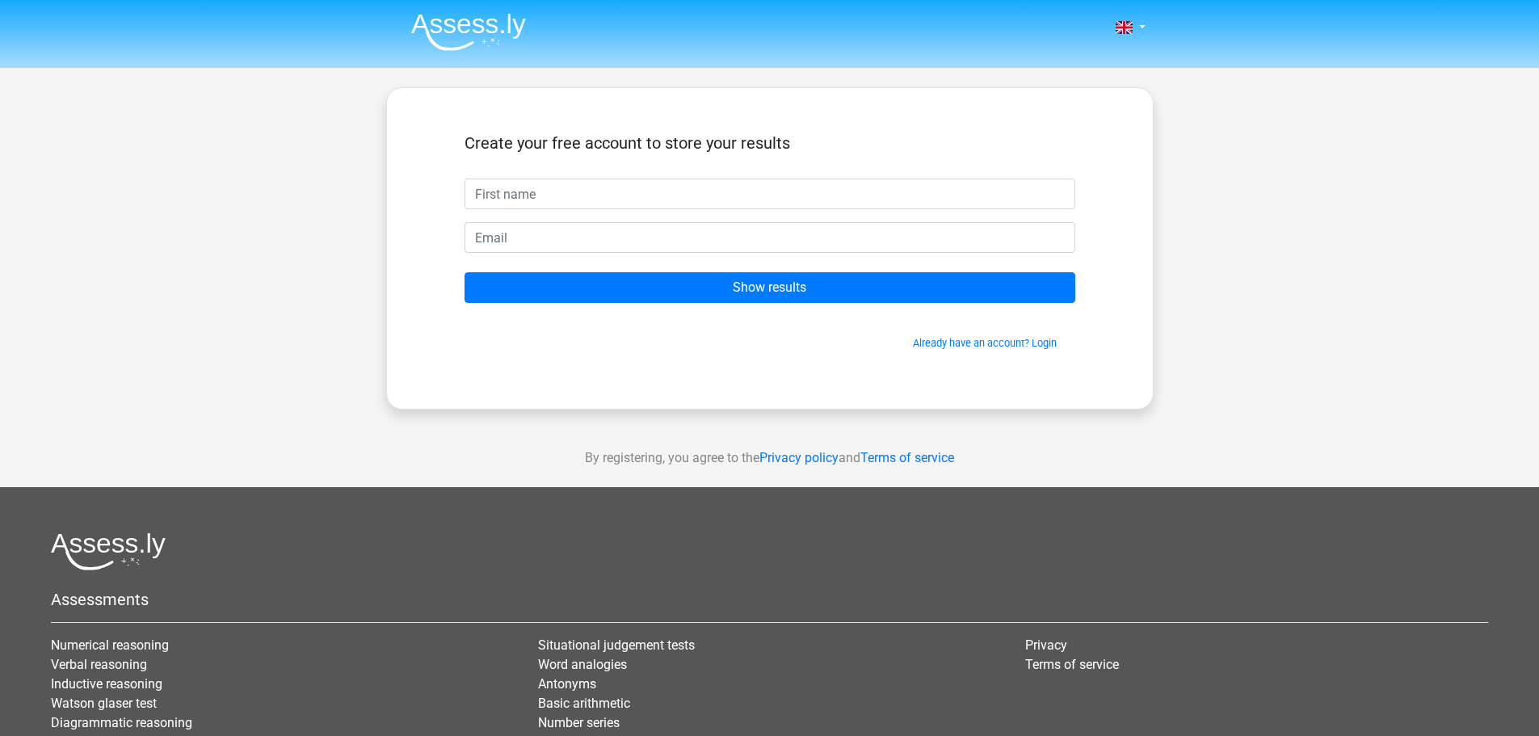
click at [523, 196] on input "text" at bounding box center [769, 194] width 611 height 31
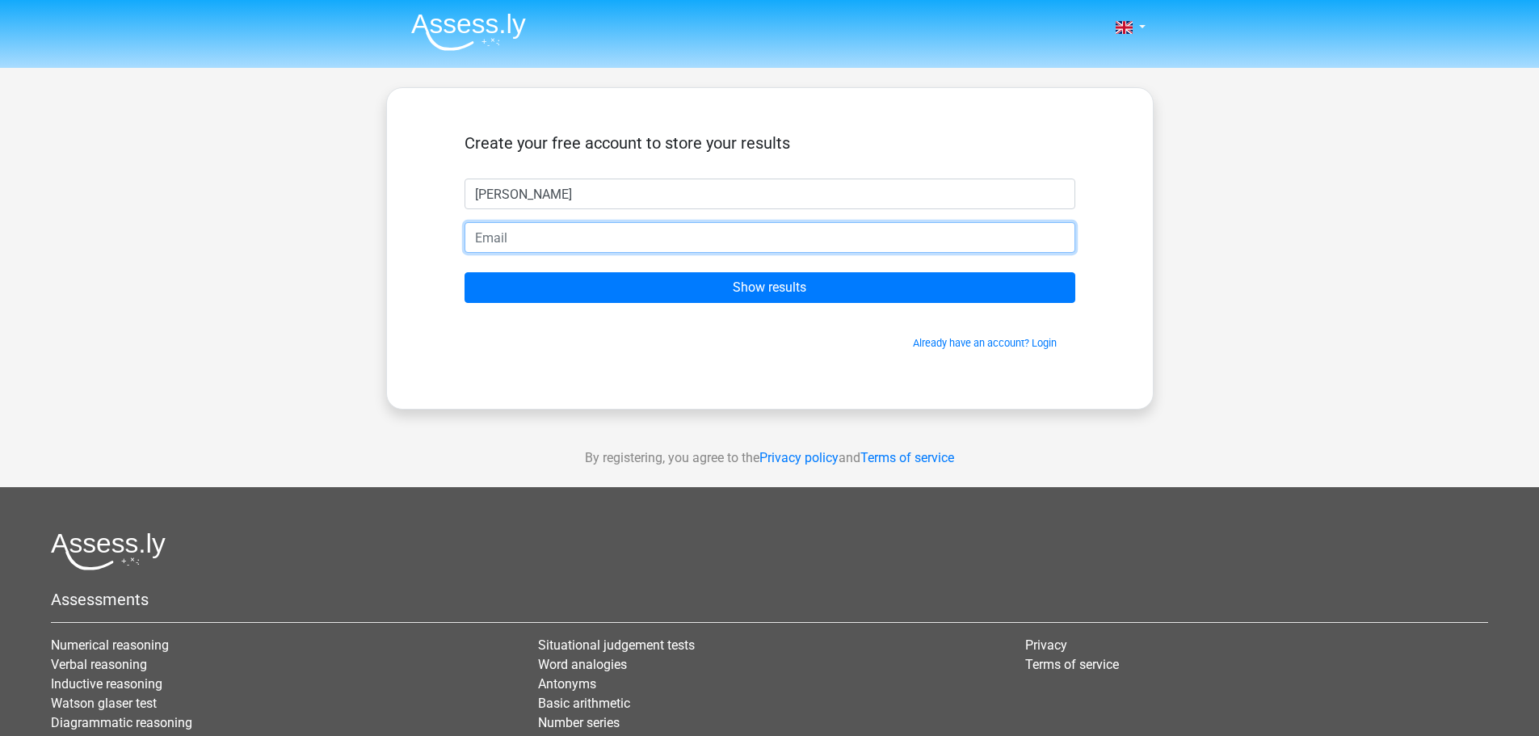
click at [559, 254] on form "Create your free account to store your results Kristen Show results Already hav…" at bounding box center [769, 241] width 611 height 217
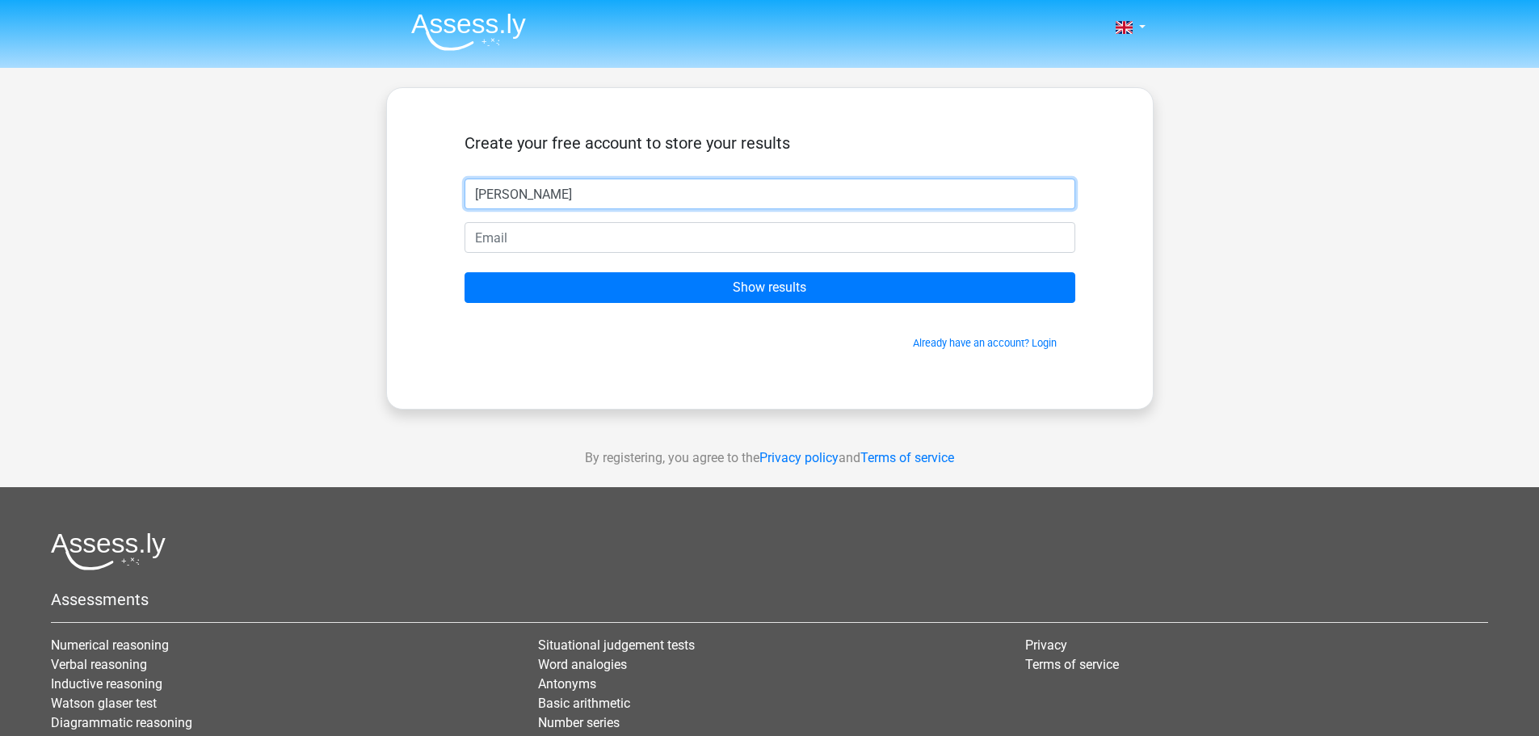
drag, startPoint x: 525, startPoint y: 194, endPoint x: 389, endPoint y: 183, distance: 136.2
click at [395, 188] on div "Create your free account to store your results Kristen Show results Already hav…" at bounding box center [769, 248] width 767 height 322
type input "Joe"
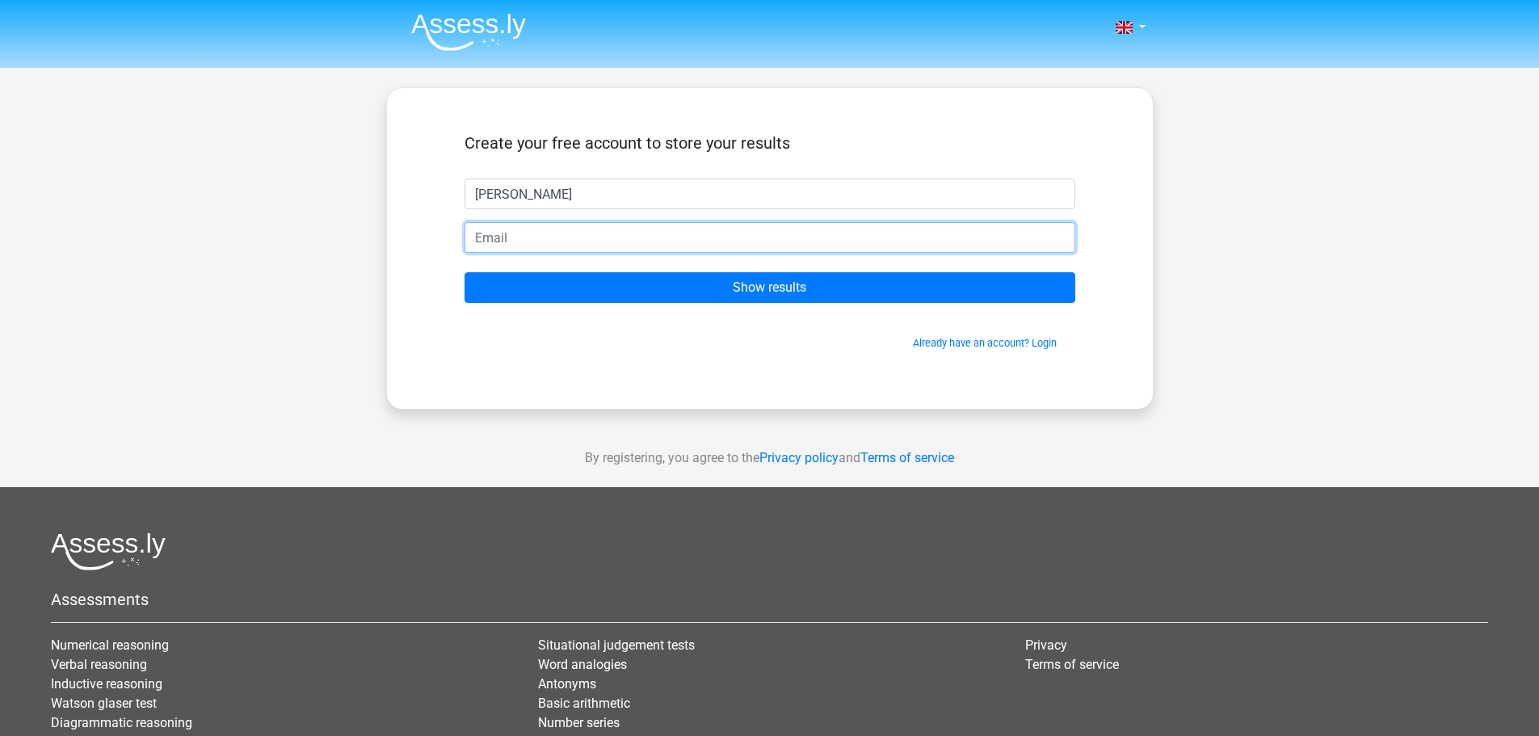
click at [548, 245] on input "email" at bounding box center [769, 237] width 611 height 31
type input "luster-02crux@icloud.com"
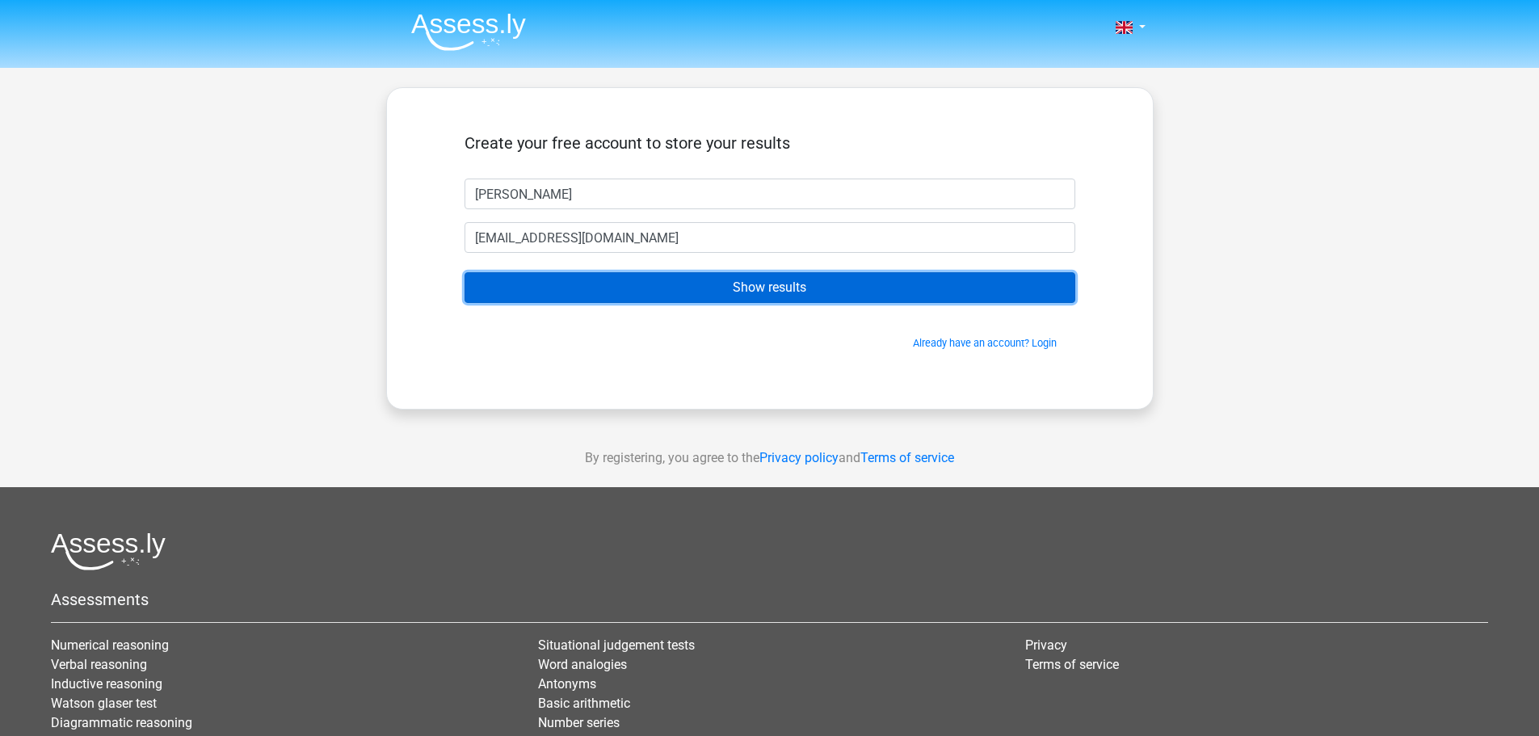
click at [742, 296] on input "Show results" at bounding box center [769, 287] width 611 height 31
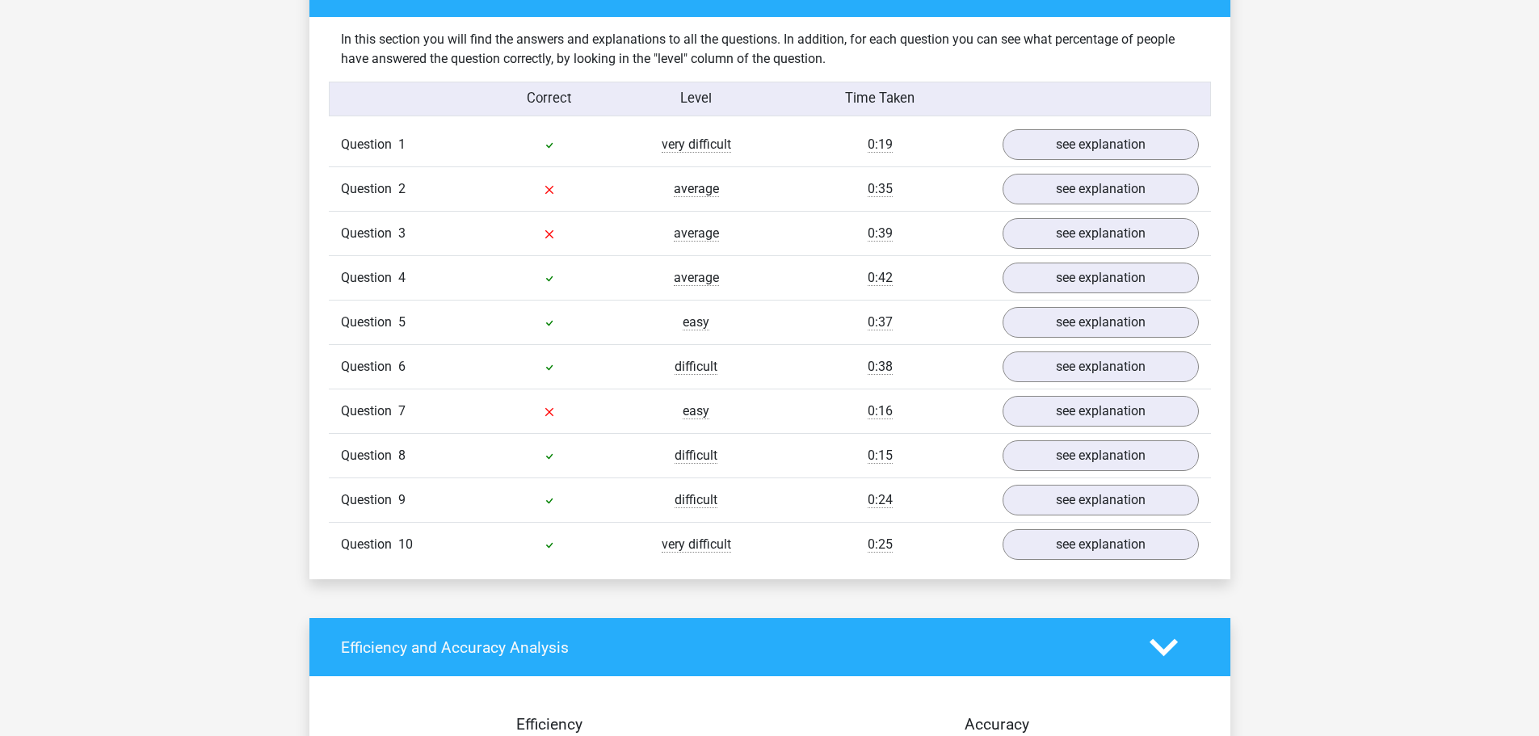
scroll to position [1292, 0]
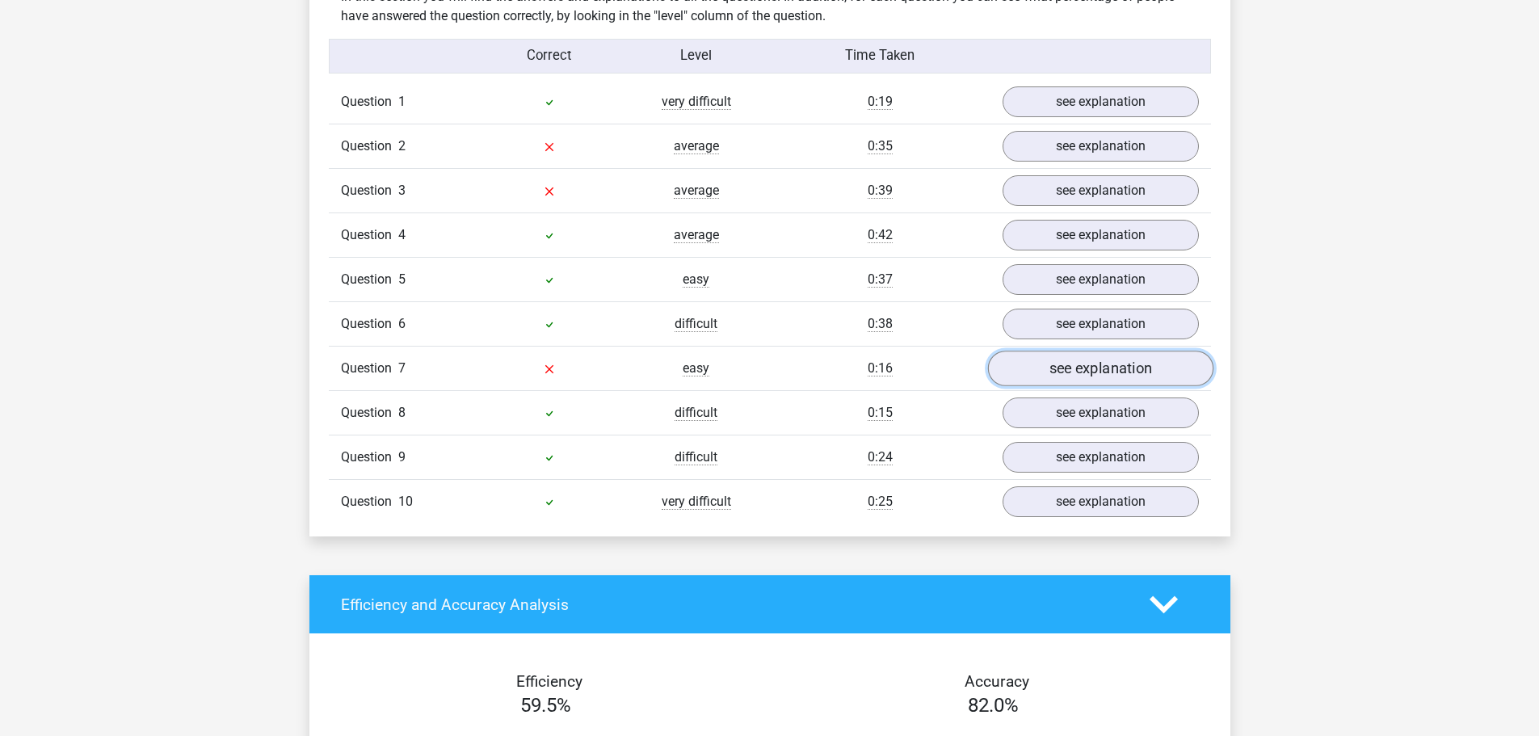
click at [1070, 355] on link "see explanation" at bounding box center [1099, 369] width 225 height 36
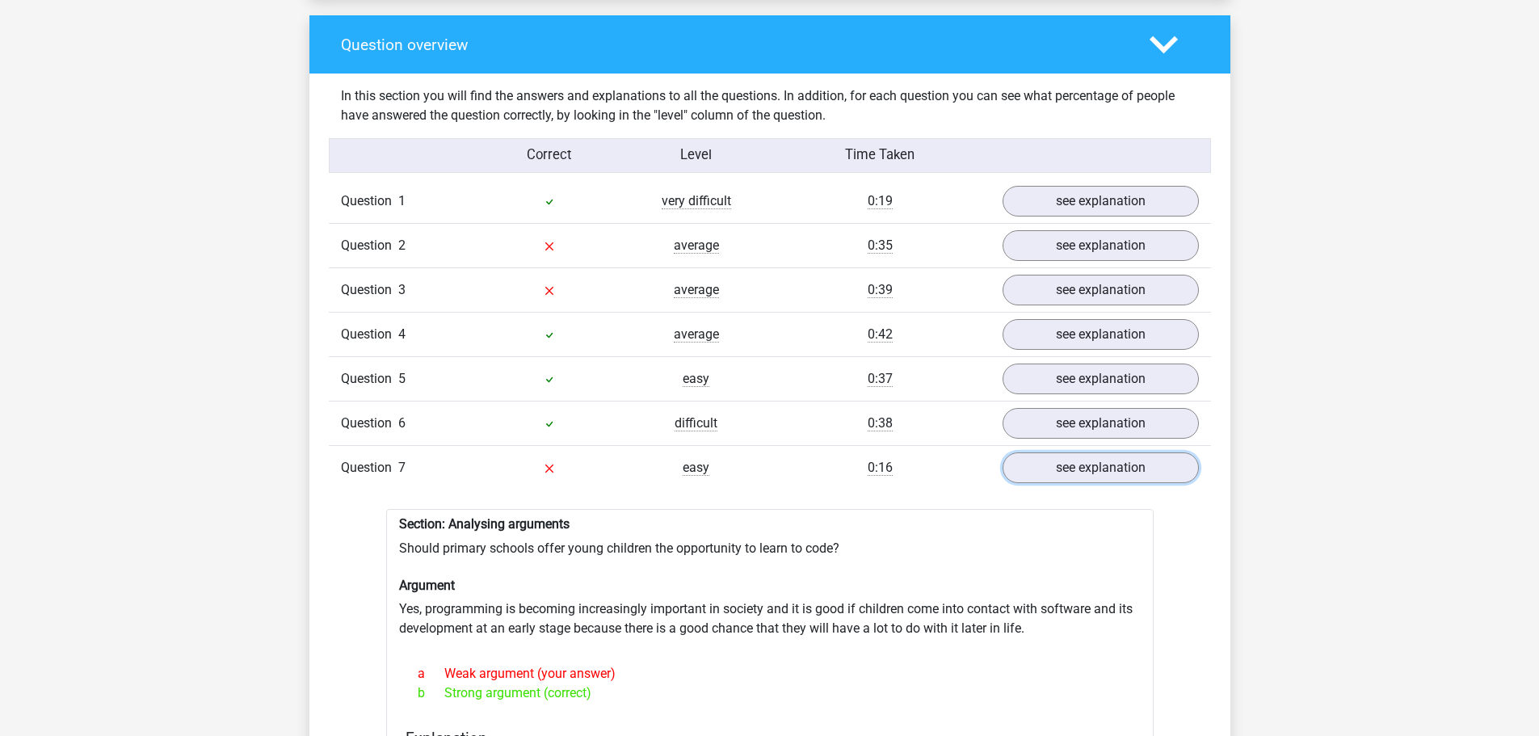
scroll to position [1131, 0]
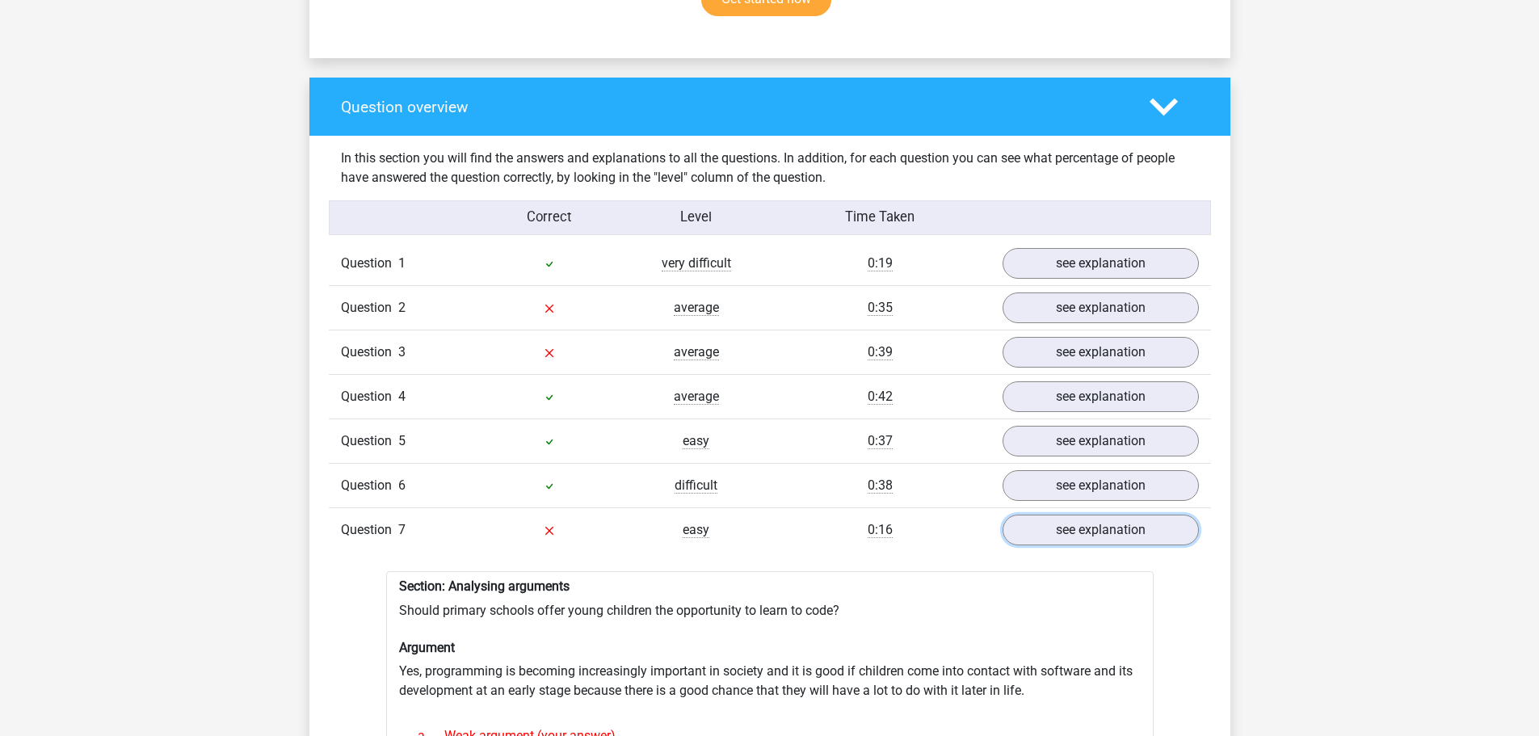
drag, startPoint x: 1087, startPoint y: 519, endPoint x: 1083, endPoint y: 498, distance: 21.4
click at [1087, 519] on link "see explanation" at bounding box center [1100, 530] width 196 height 31
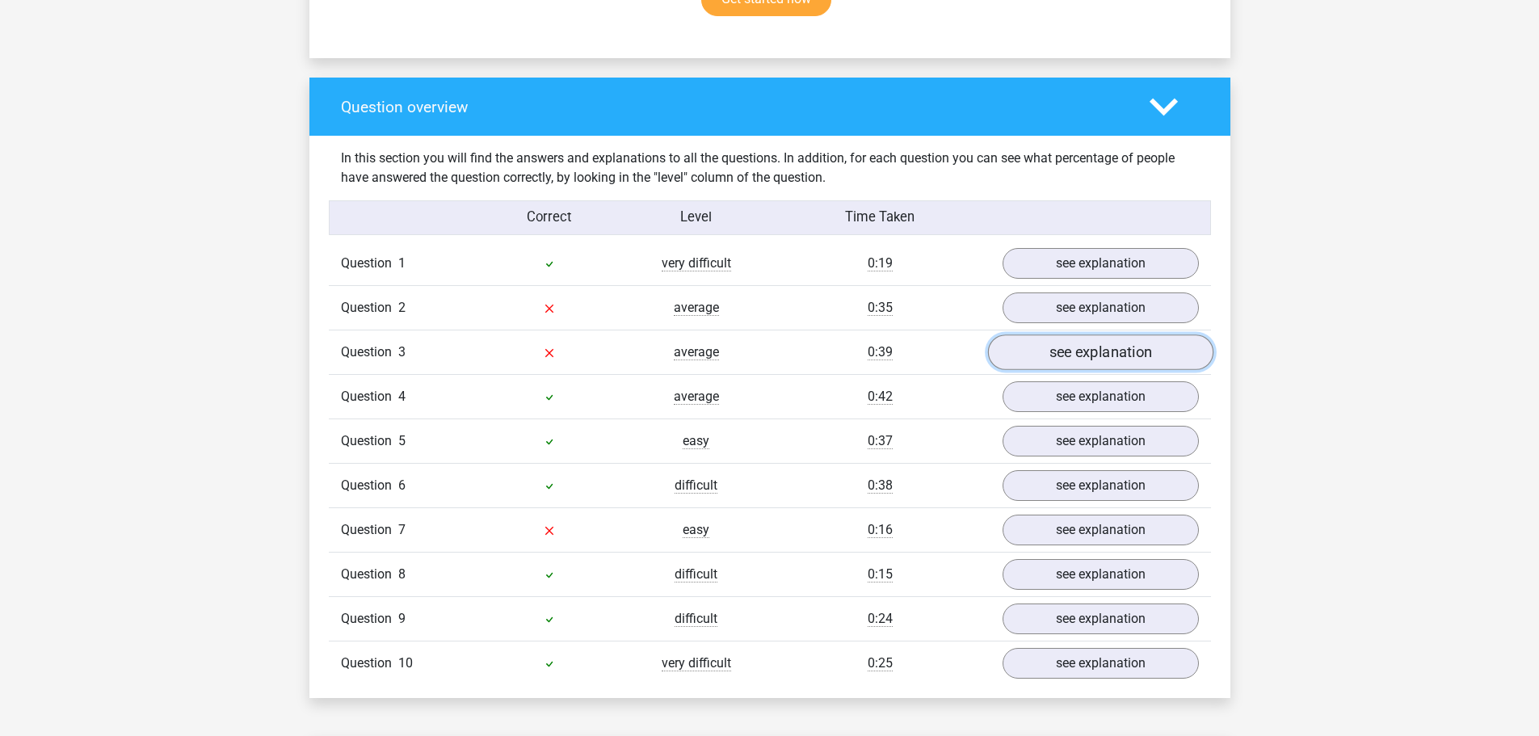
click at [1044, 343] on link "see explanation" at bounding box center [1099, 353] width 225 height 36
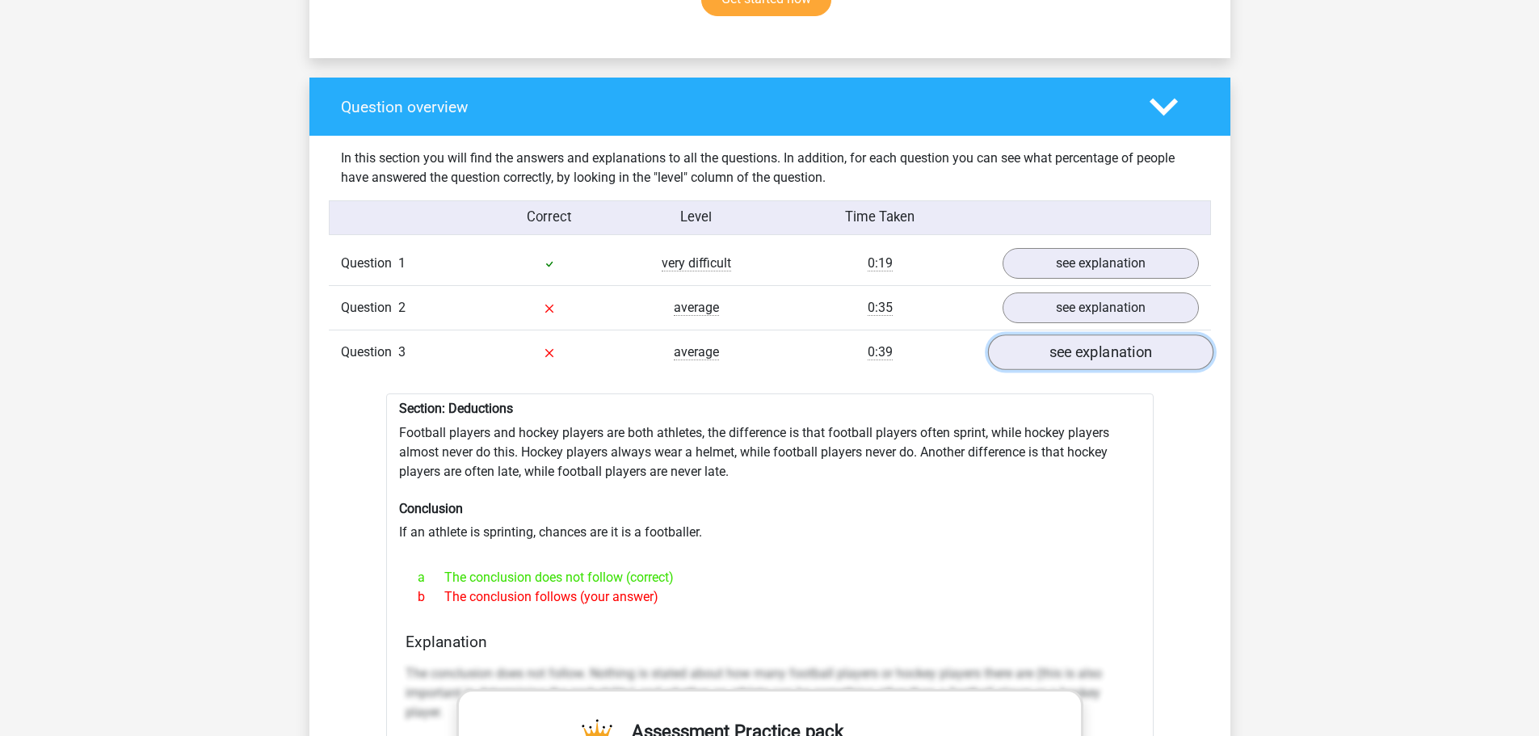
click at [1048, 343] on link "see explanation" at bounding box center [1099, 353] width 225 height 36
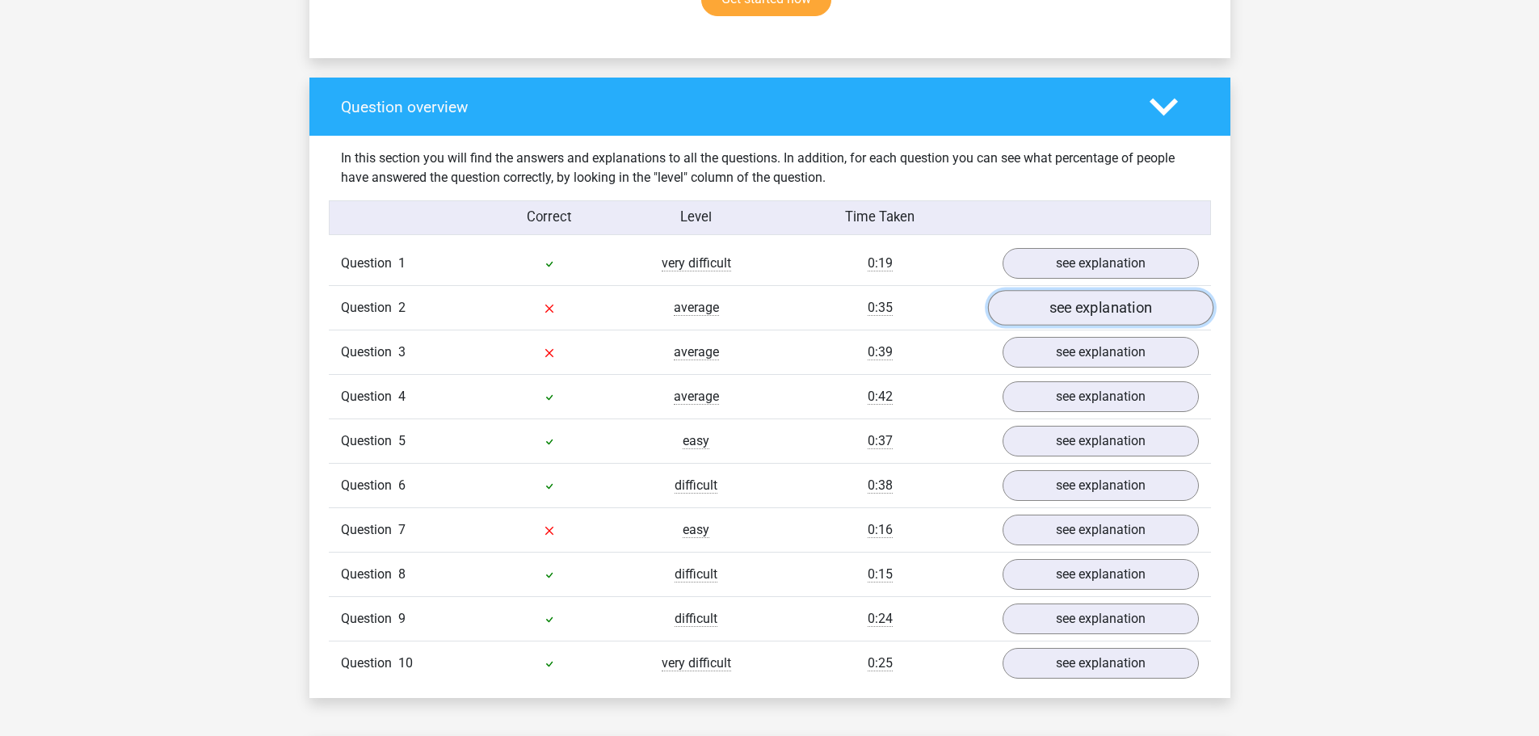
click at [1055, 300] on link "see explanation" at bounding box center [1099, 309] width 225 height 36
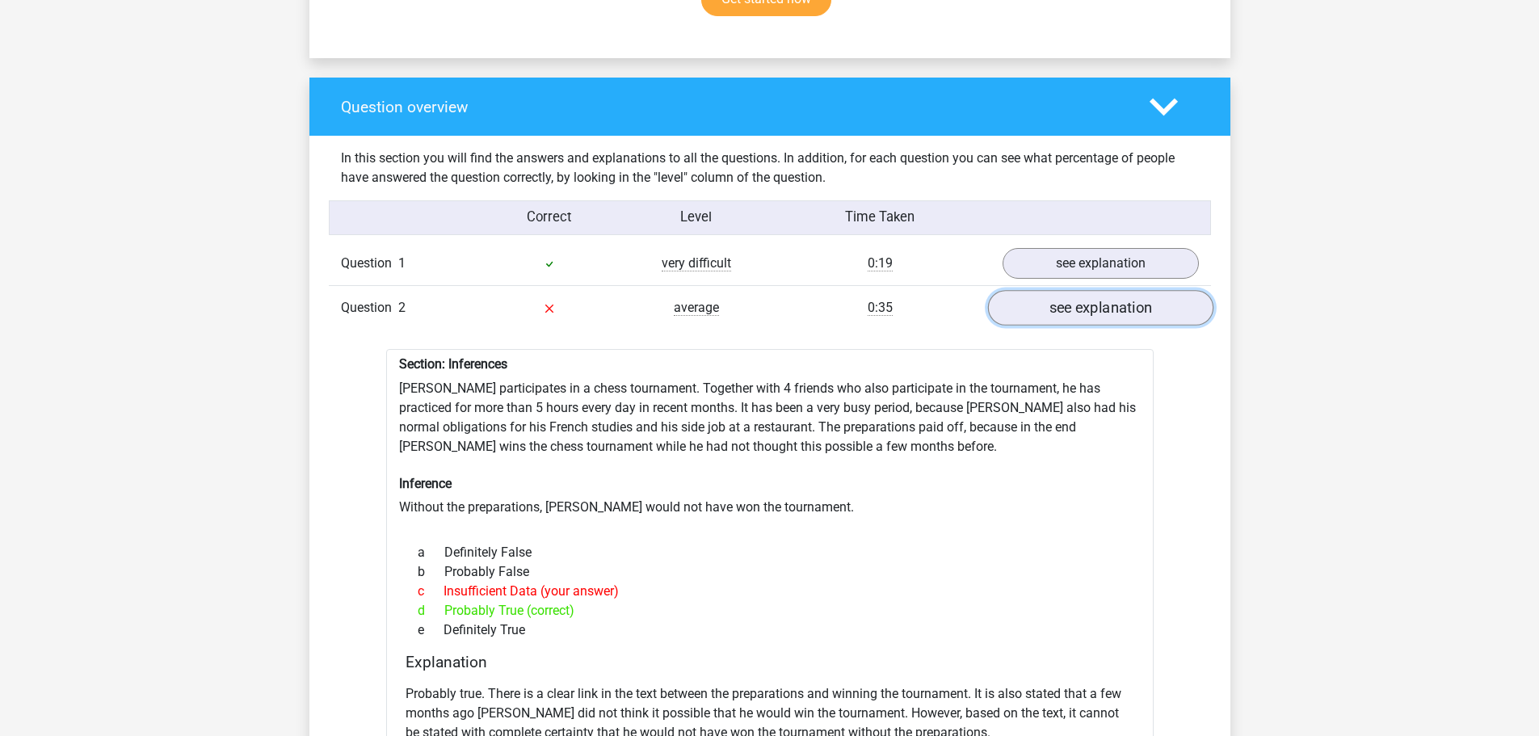
click at [1055, 300] on link "see explanation" at bounding box center [1099, 309] width 225 height 36
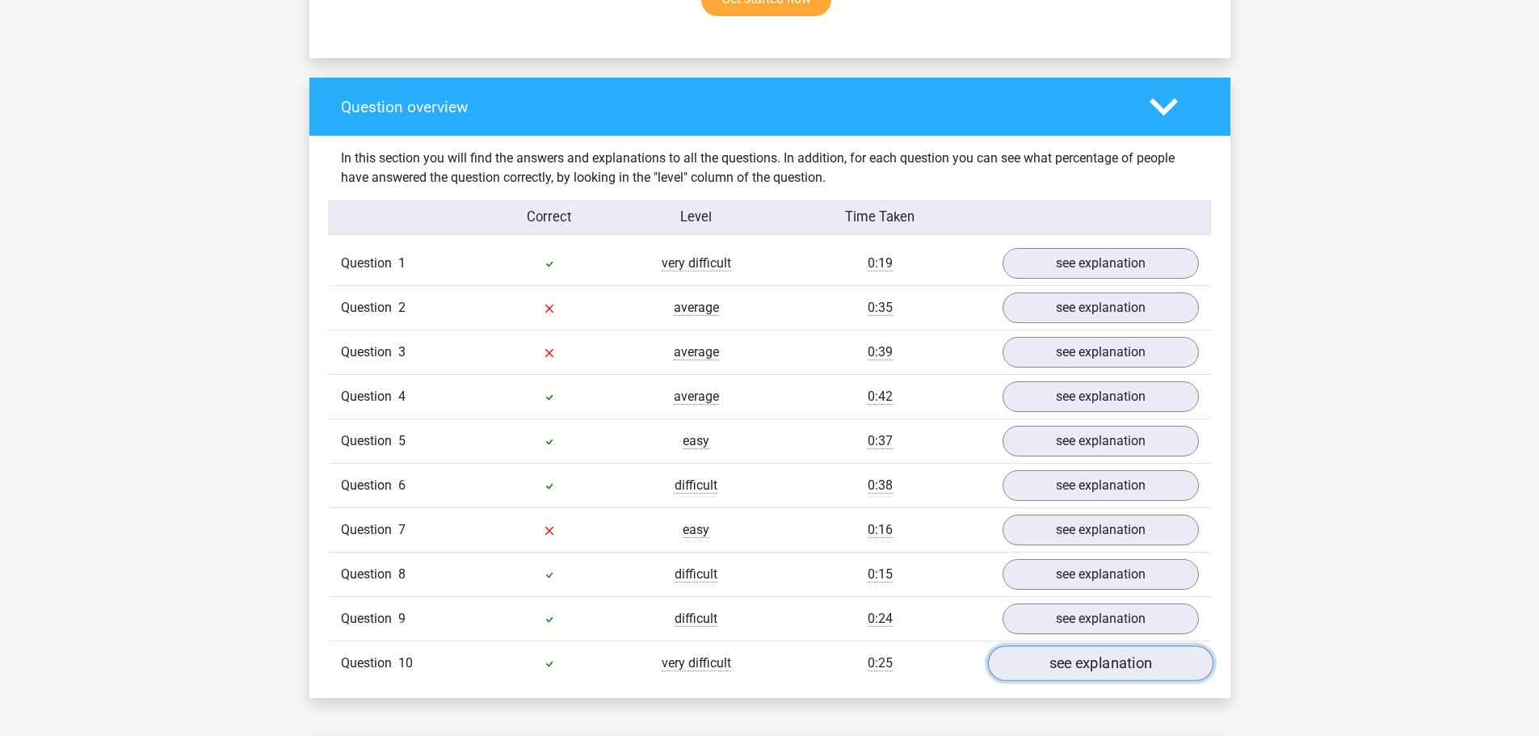
click at [1140, 658] on link "see explanation" at bounding box center [1099, 664] width 225 height 36
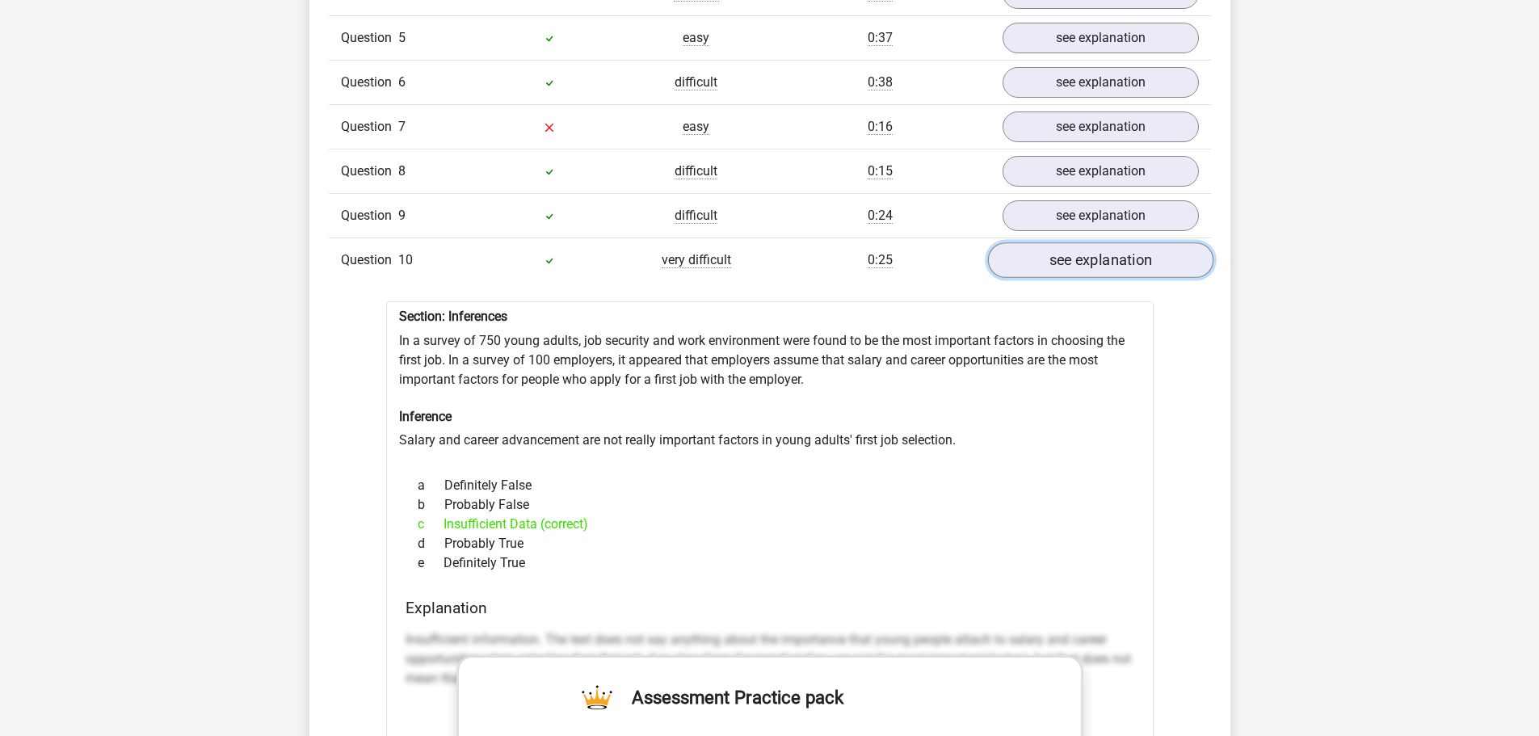
scroll to position [1535, 0]
click at [1124, 255] on link "see explanation" at bounding box center [1099, 260] width 225 height 36
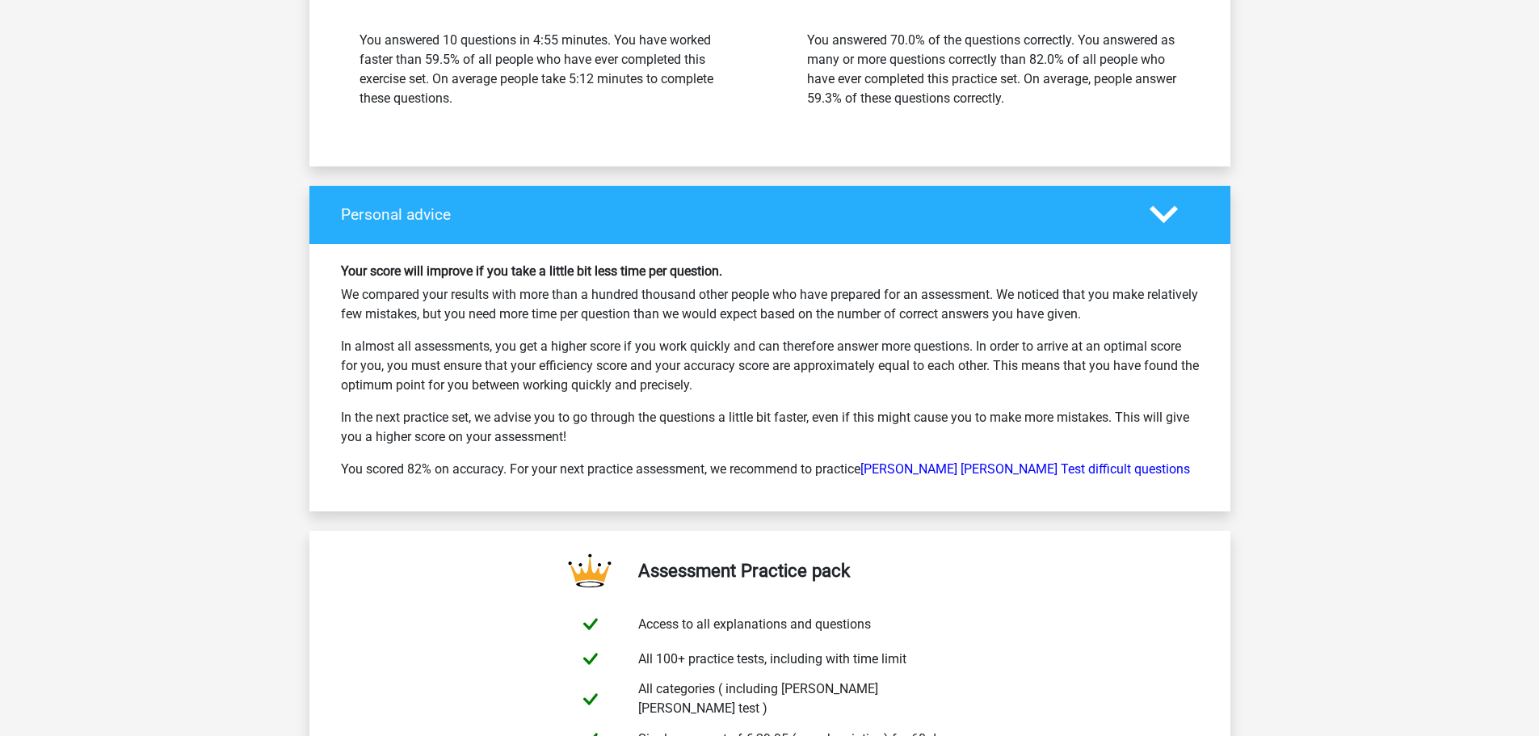
scroll to position [2100, 0]
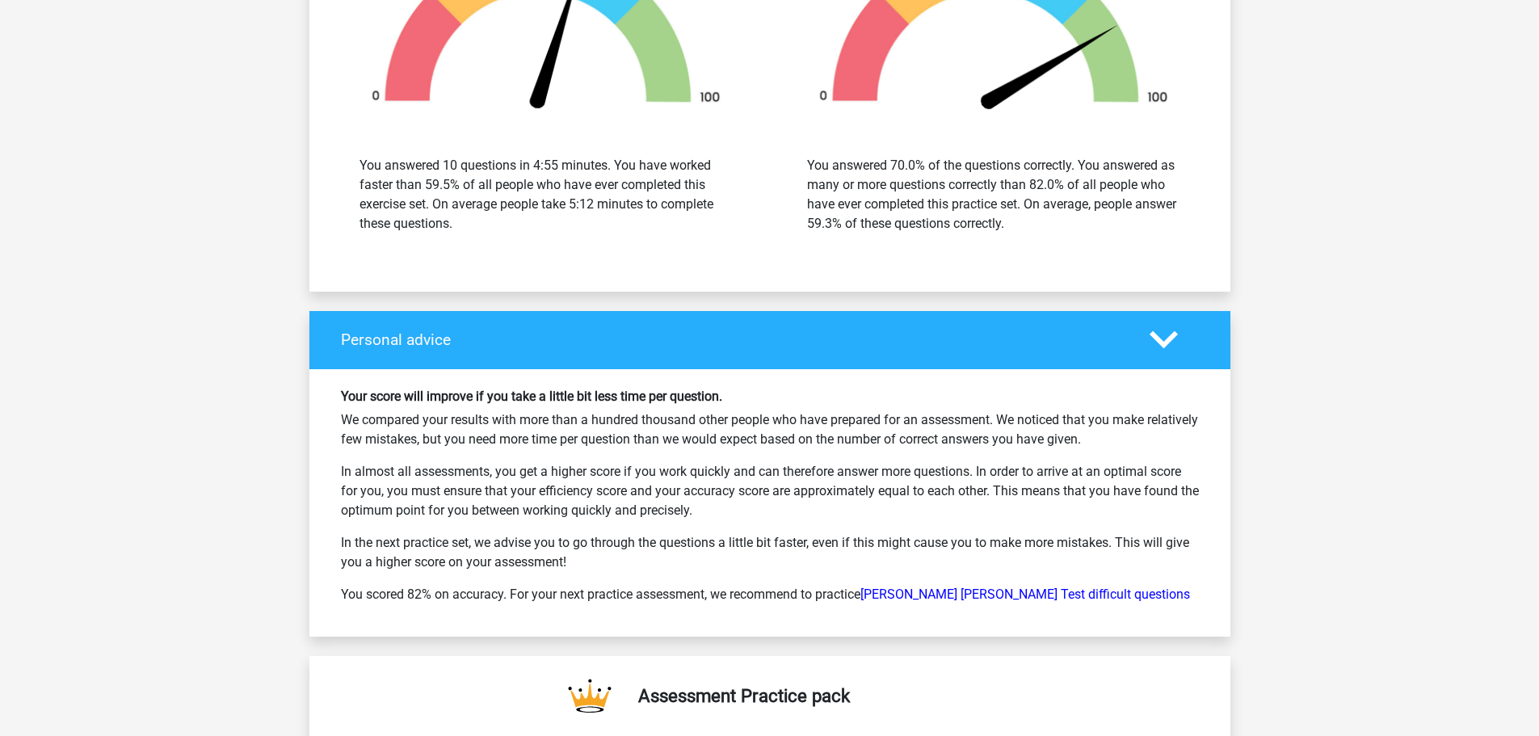
click at [1158, 326] on icon at bounding box center [1163, 340] width 28 height 28
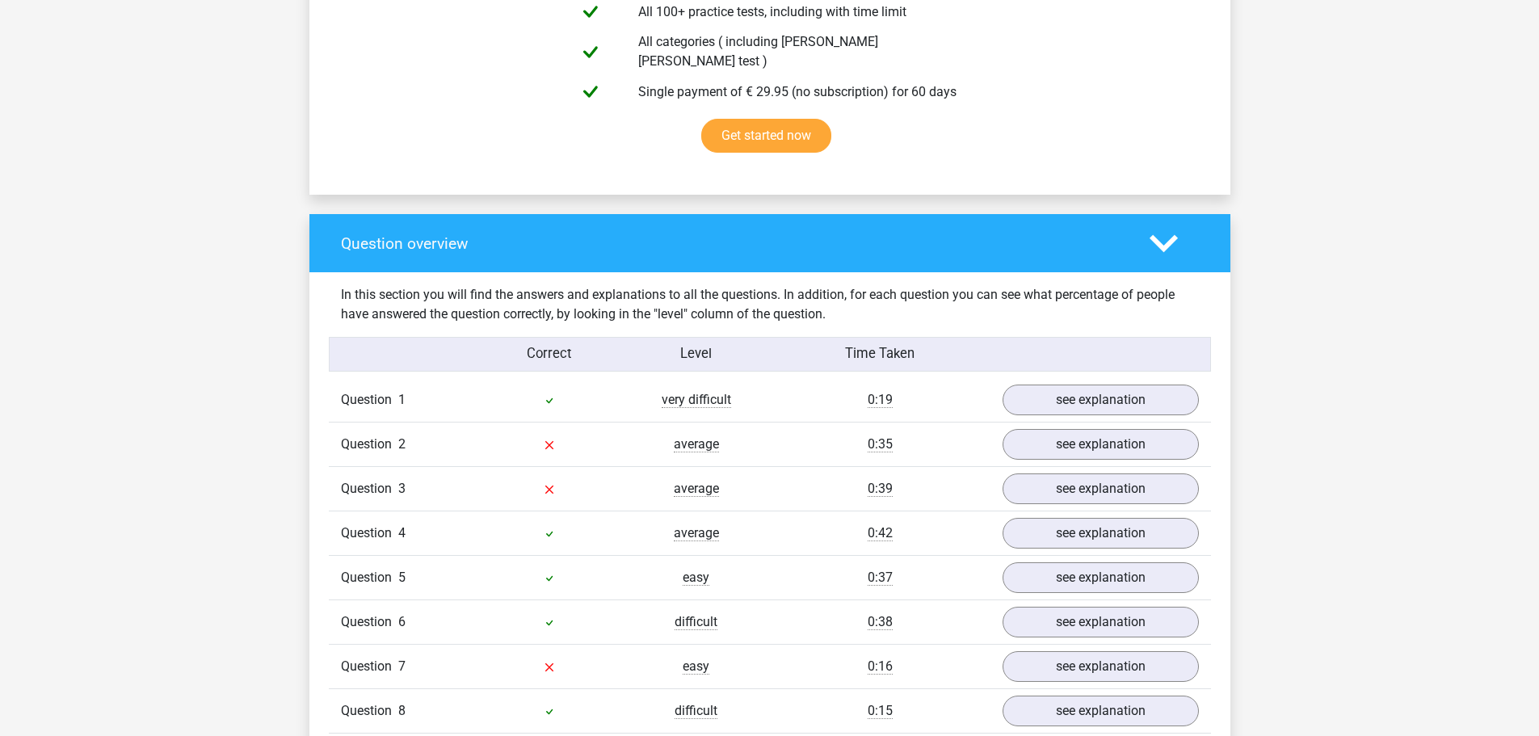
scroll to position [1131, 0]
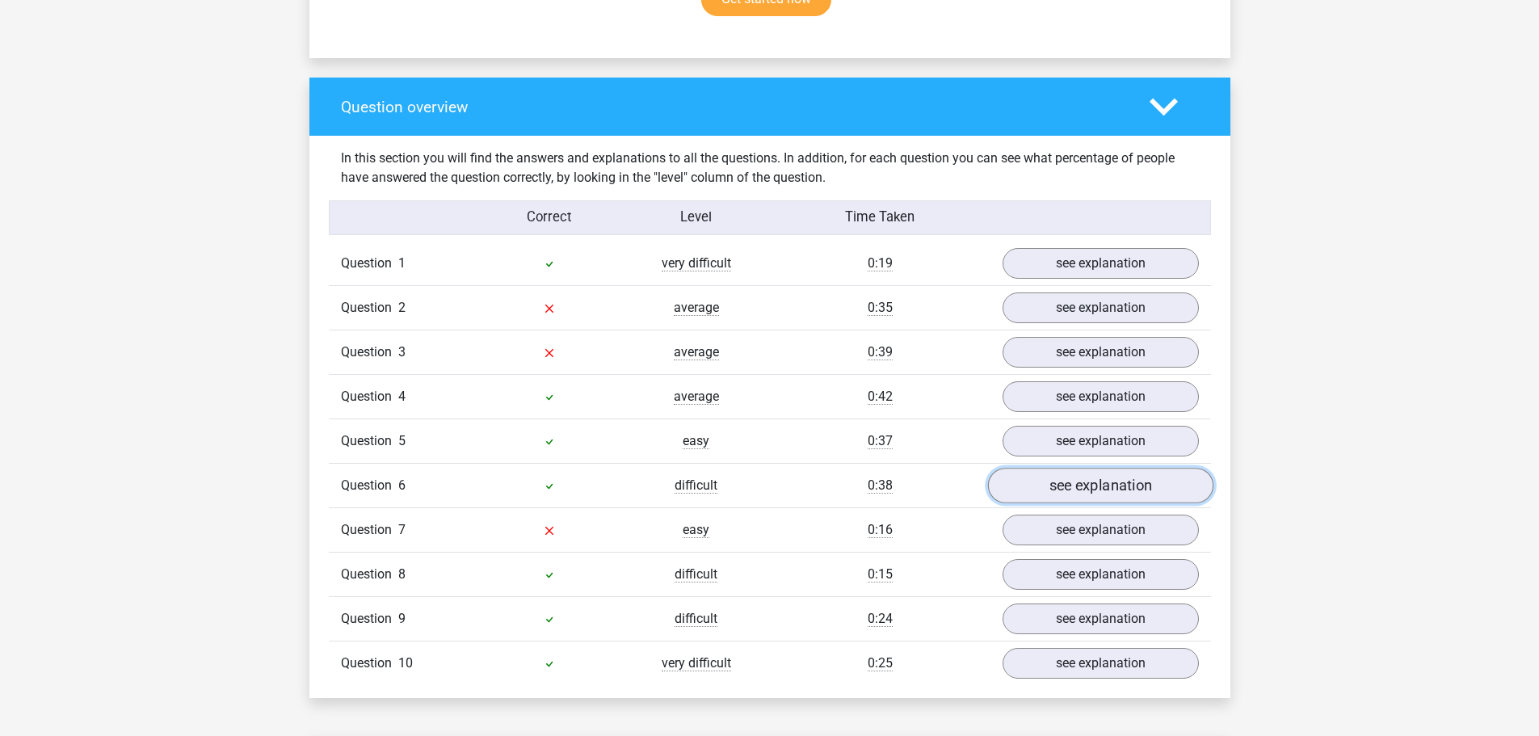
click at [1065, 479] on link "see explanation" at bounding box center [1099, 487] width 225 height 36
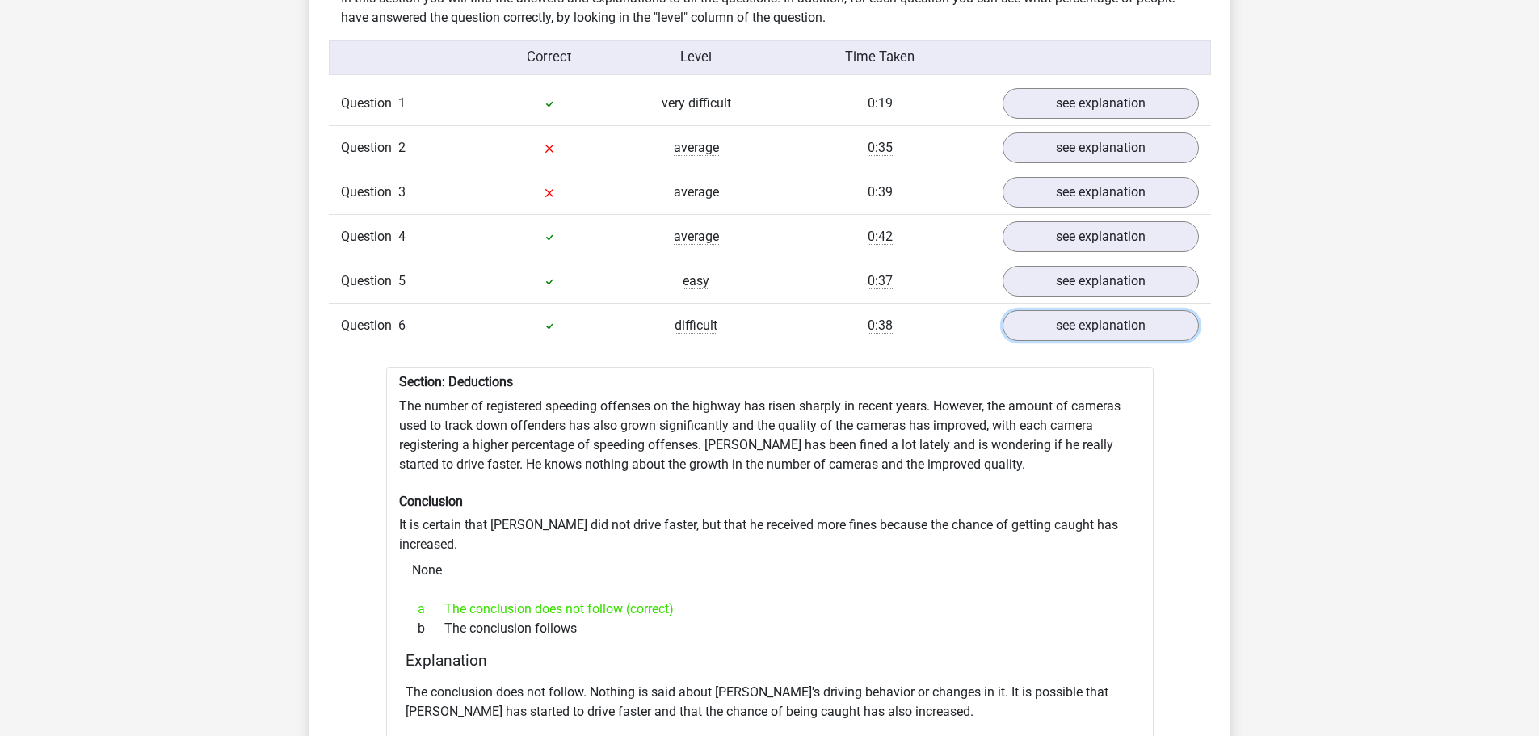
scroll to position [1292, 0]
click at [1077, 307] on link "see explanation" at bounding box center [1099, 325] width 225 height 36
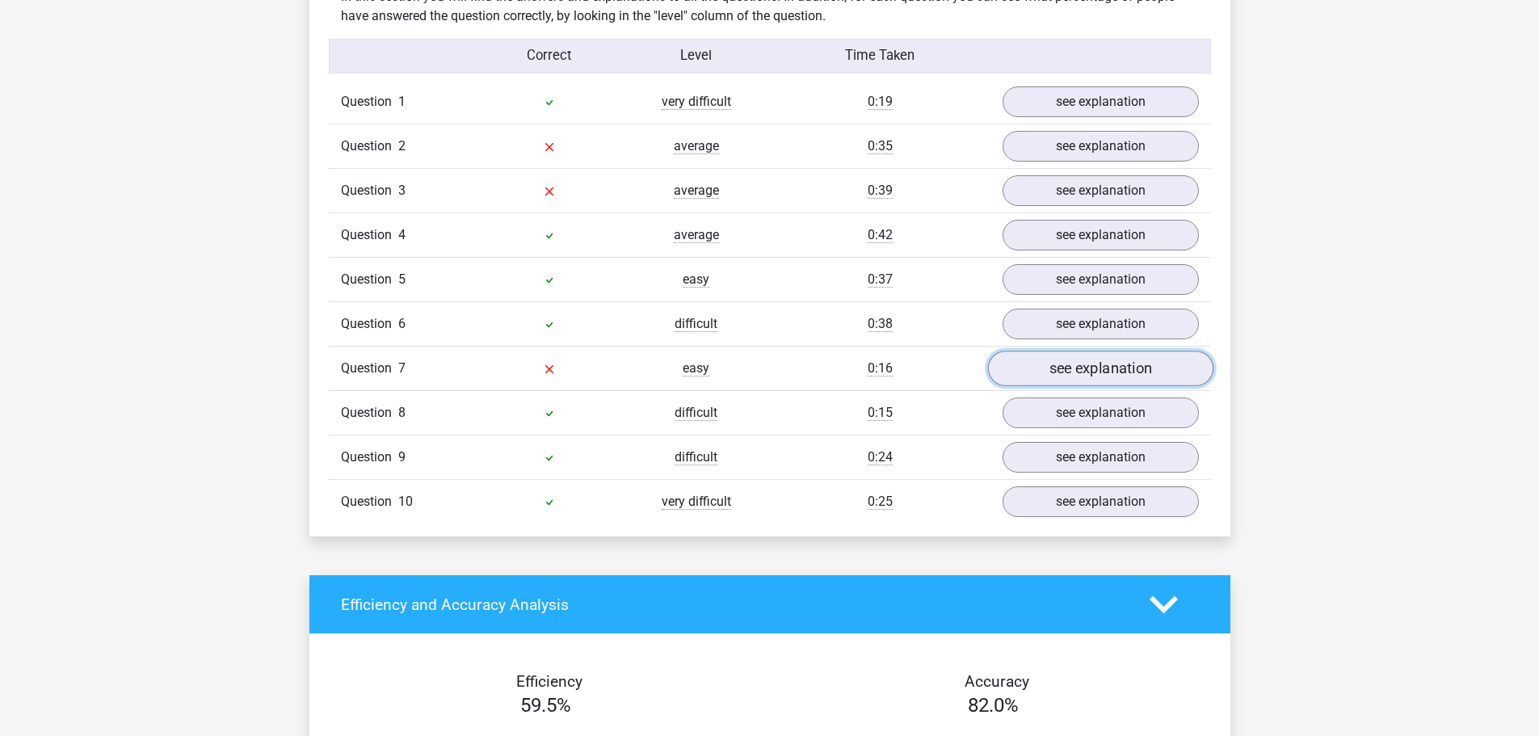
click at [1086, 363] on link "see explanation" at bounding box center [1099, 369] width 225 height 36
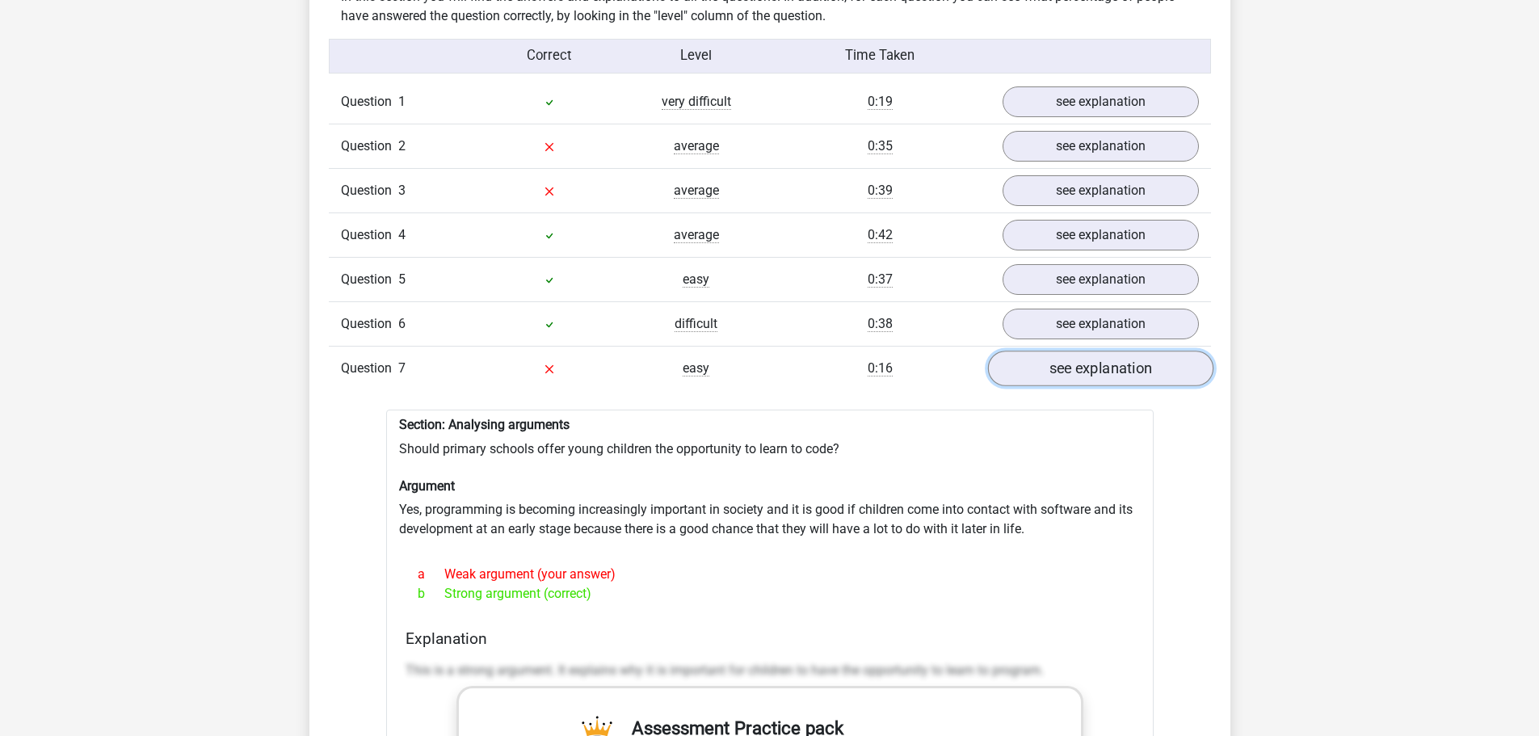
click at [1086, 363] on link "see explanation" at bounding box center [1099, 369] width 225 height 36
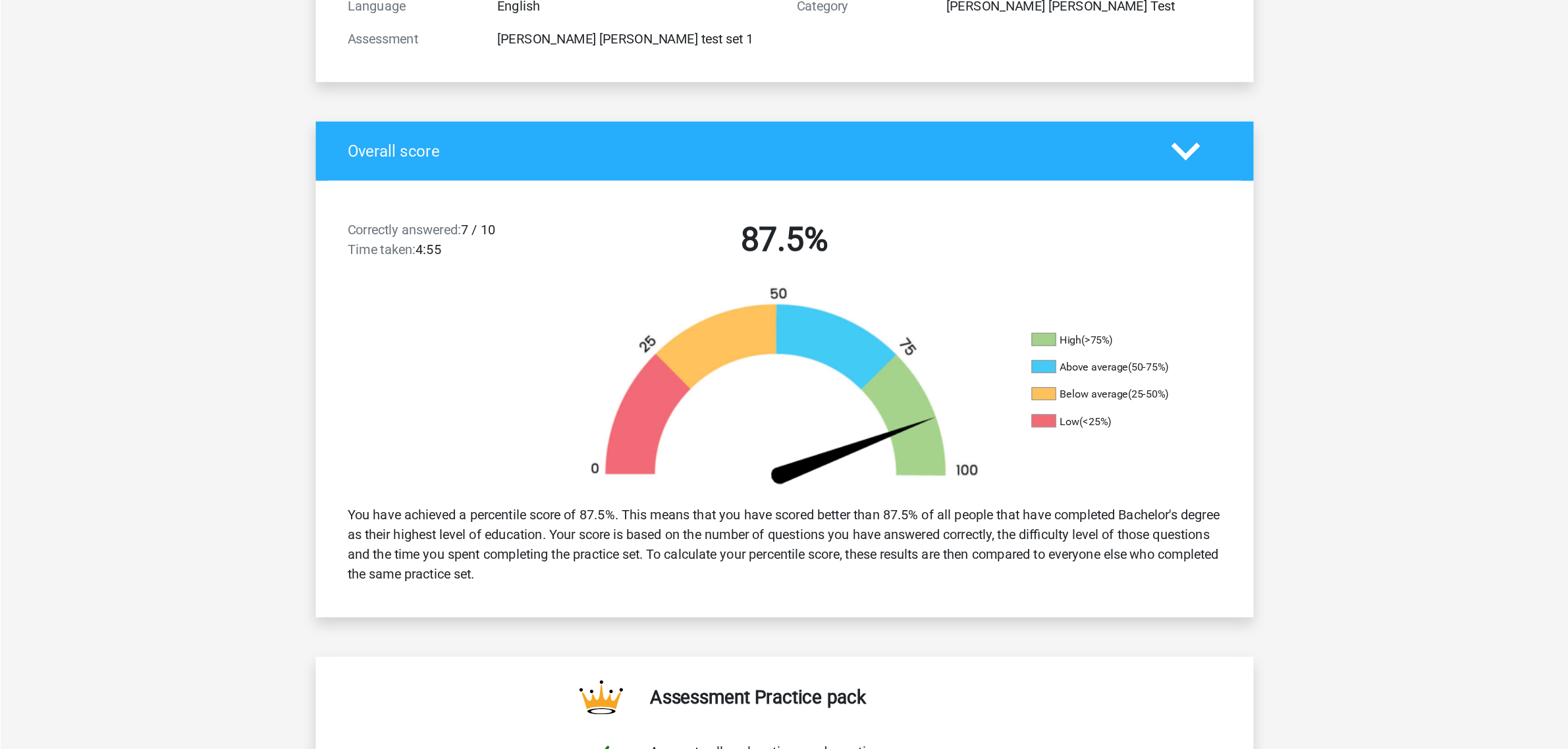
scroll to position [197, 0]
